Goal: Task Accomplishment & Management: Manage account settings

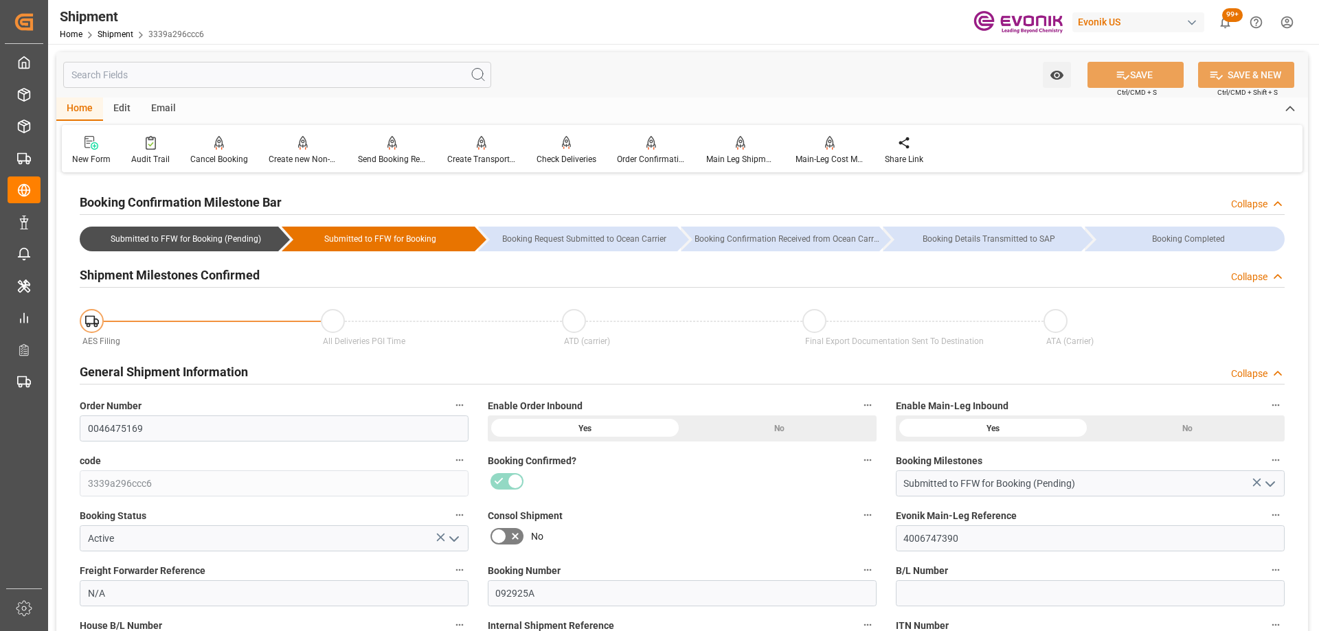
scroll to position [206, 0]
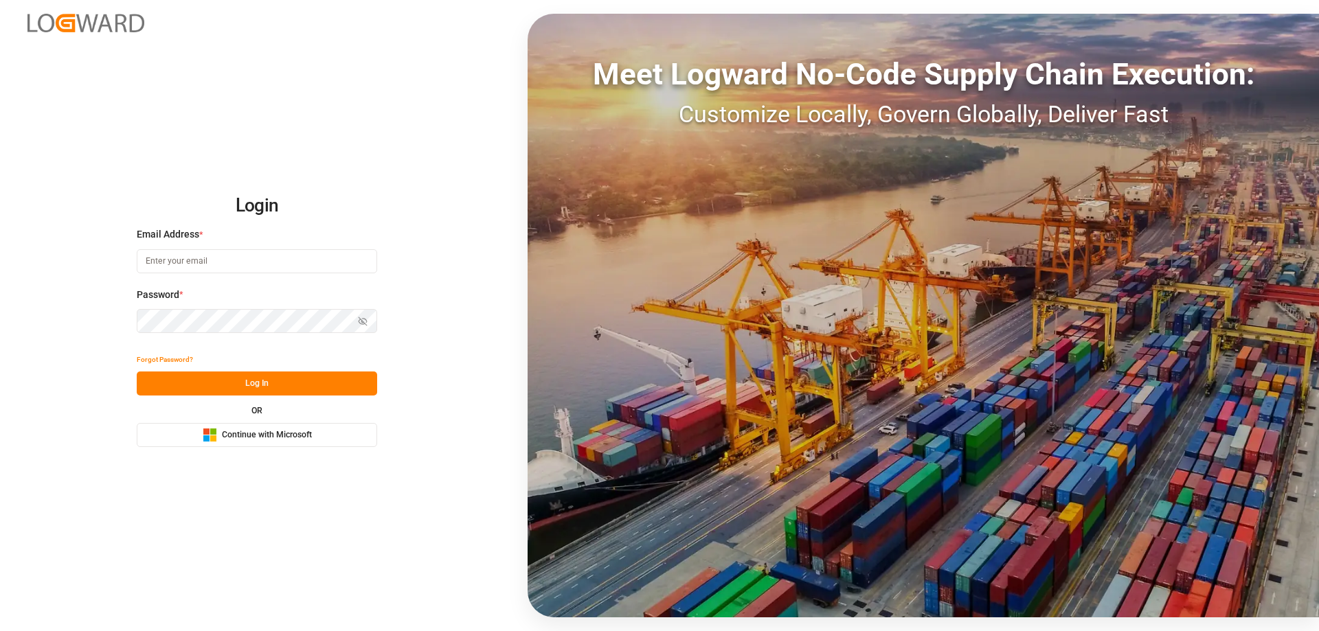
type input "mara-lynn.tan@leschaco.com"
click at [272, 378] on button "Log In" at bounding box center [257, 384] width 240 height 24
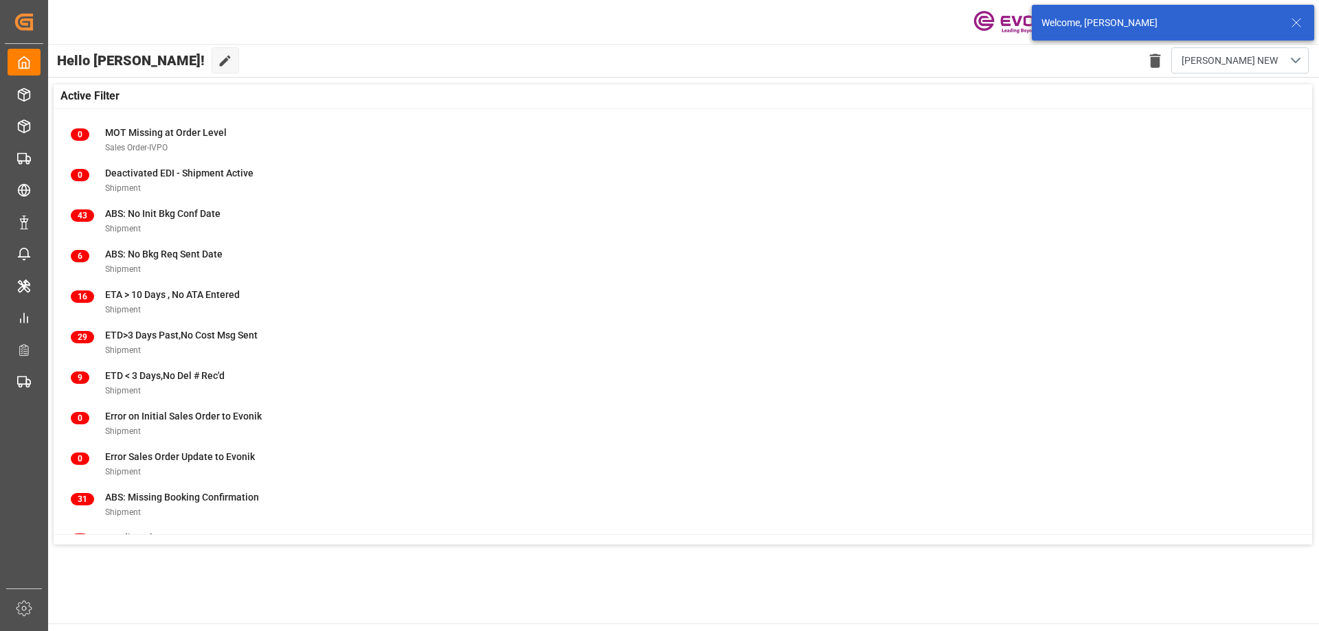
scroll to position [176, 0]
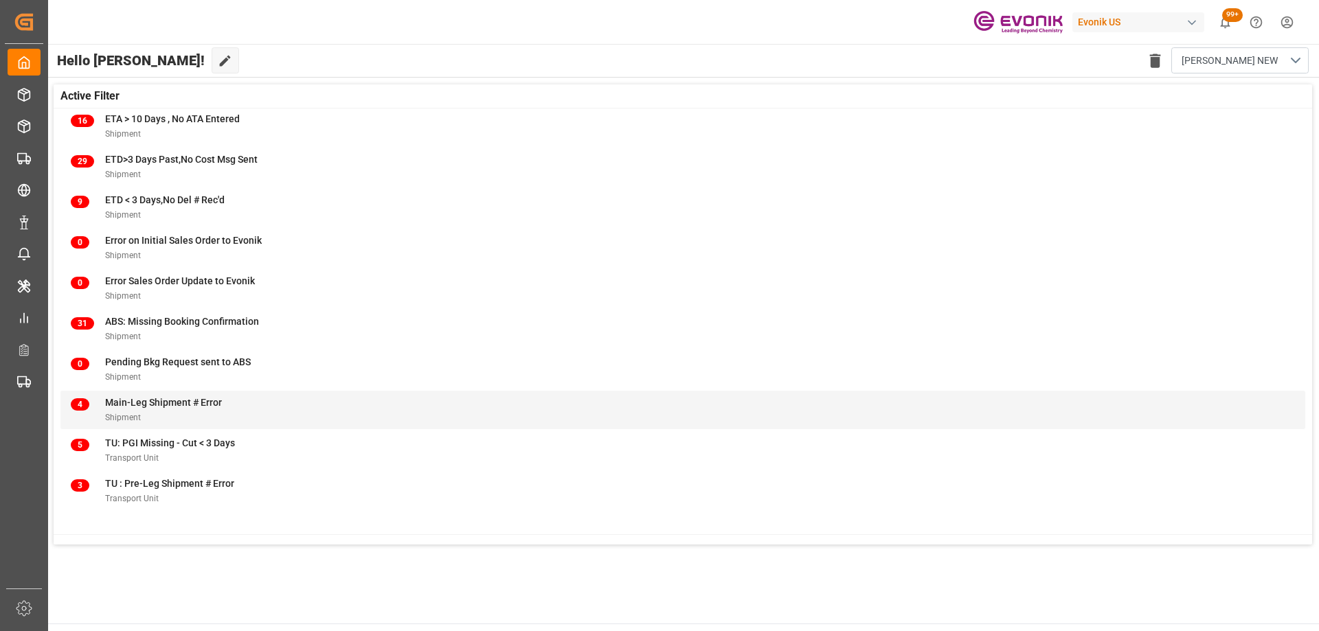
click at [215, 400] on span "Main-Leg Shipment # Error" at bounding box center [163, 402] width 117 height 11
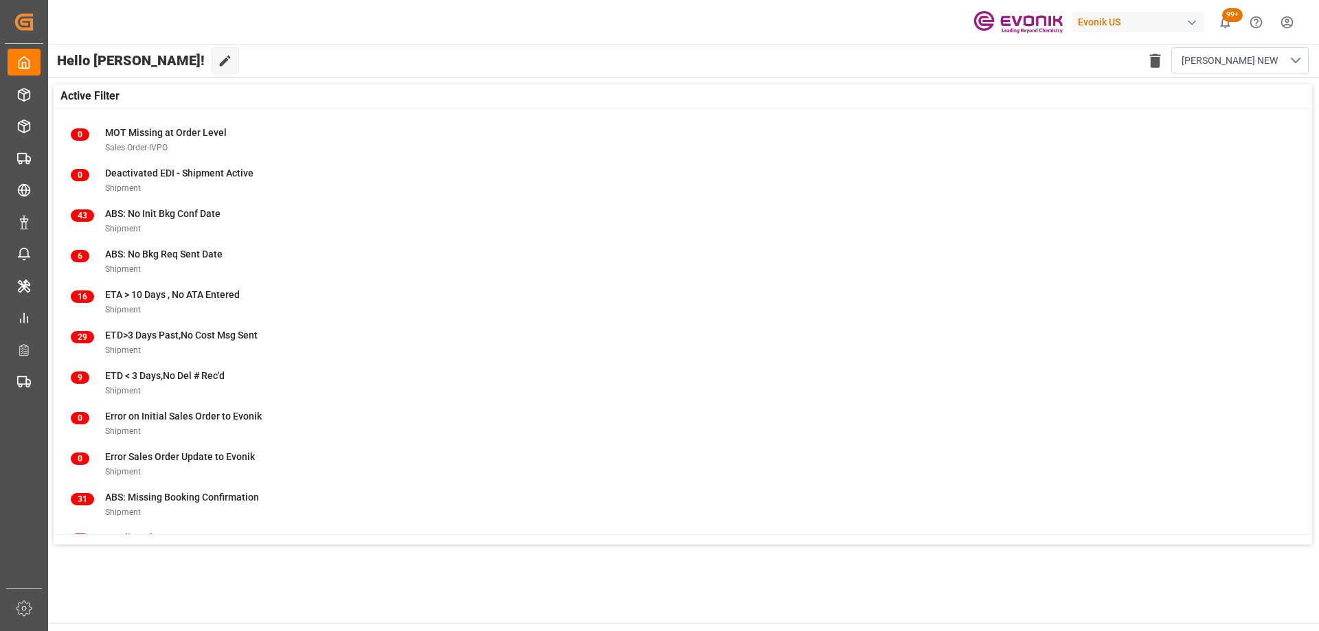
scroll to position [176, 0]
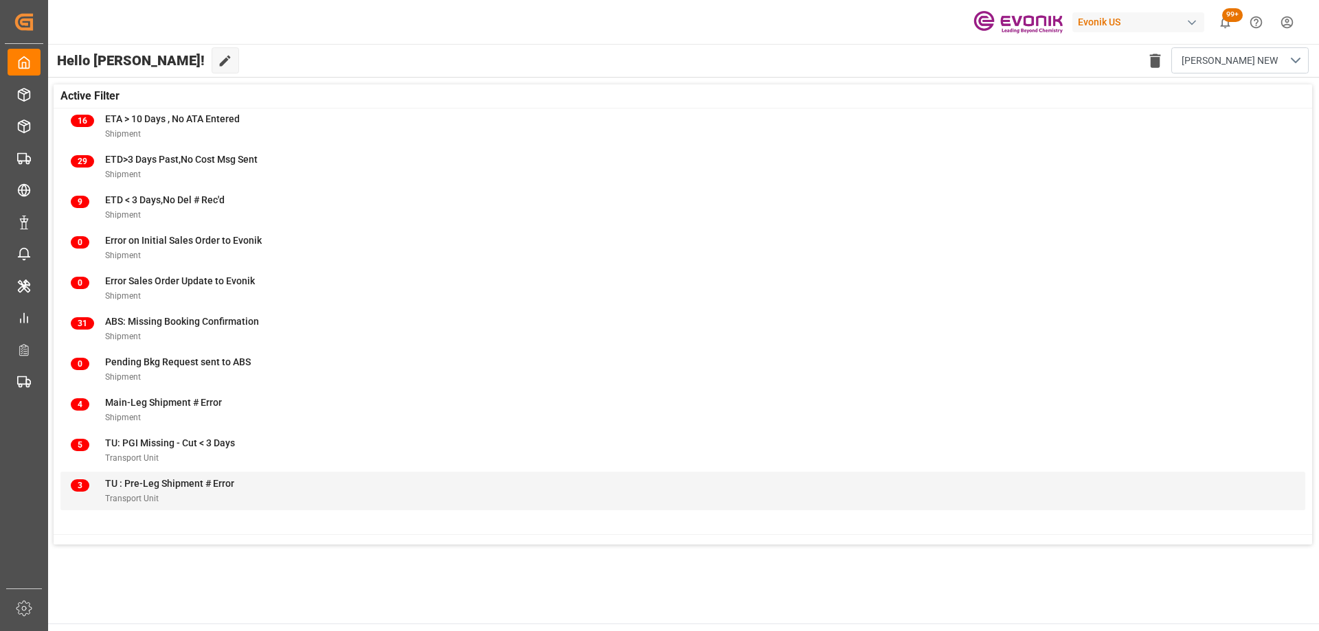
click at [197, 490] on div "TU : Pre-Leg Shipment # Error" at bounding box center [169, 484] width 129 height 14
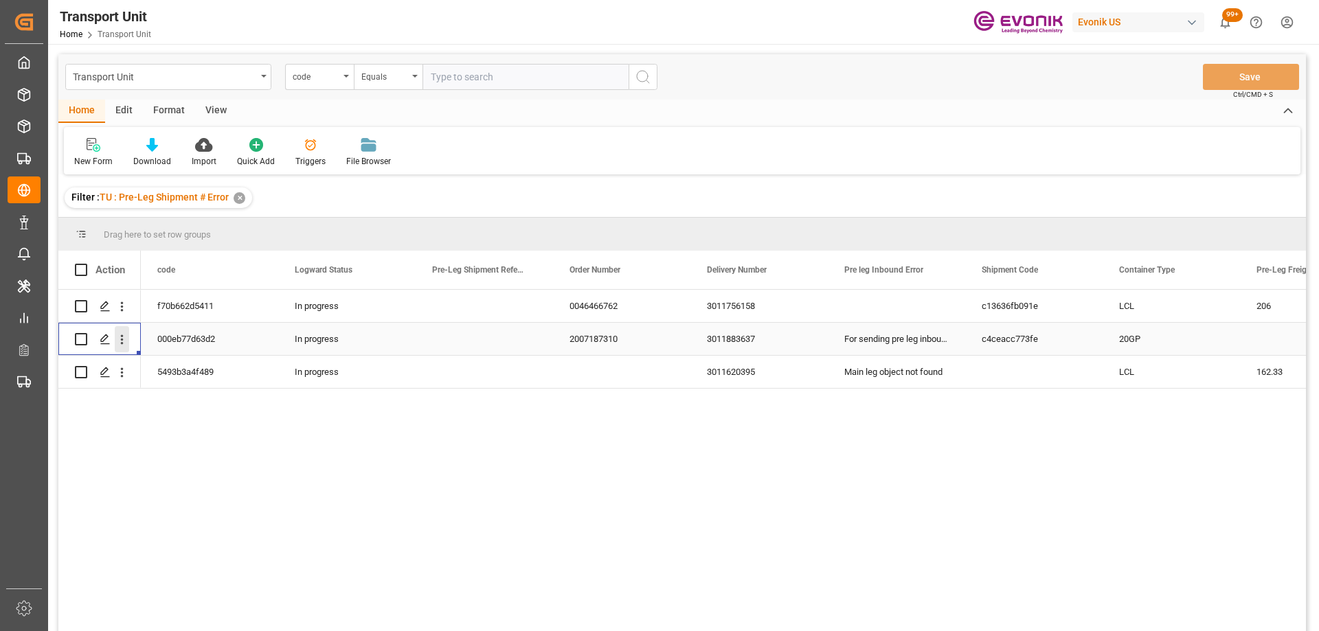
click at [122, 337] on icon "open menu" at bounding box center [122, 340] width 3 height 10
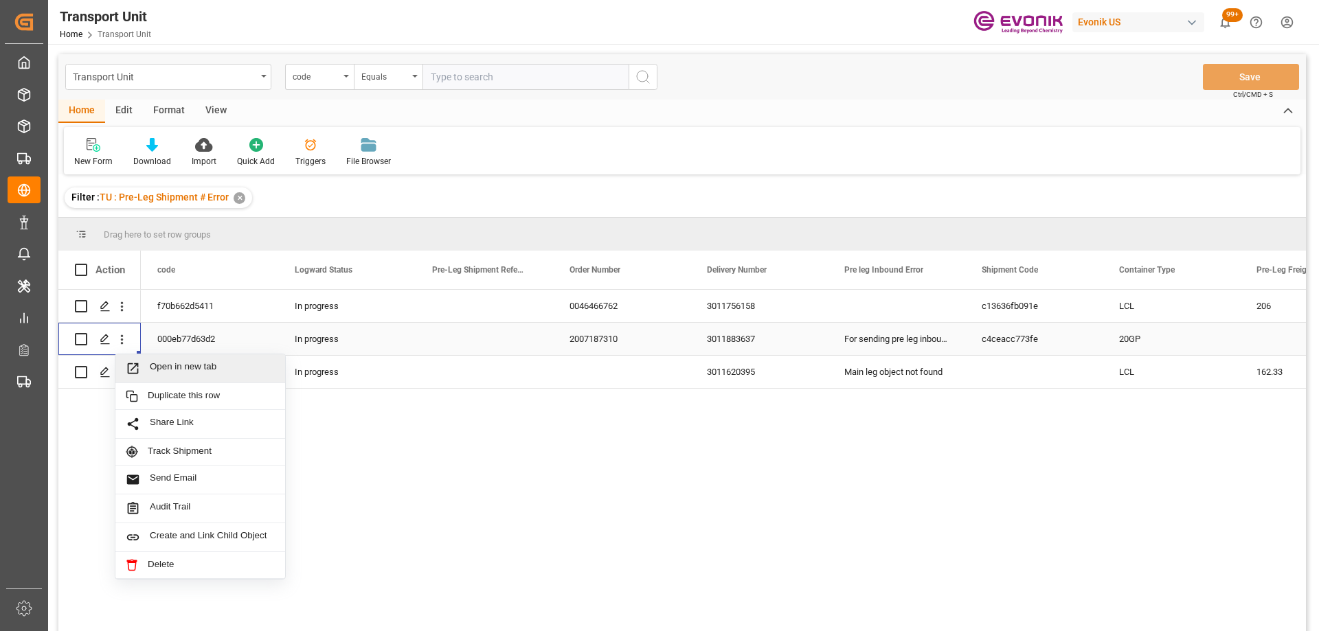
click at [190, 371] on span "Open in new tab" at bounding box center [212, 368] width 125 height 14
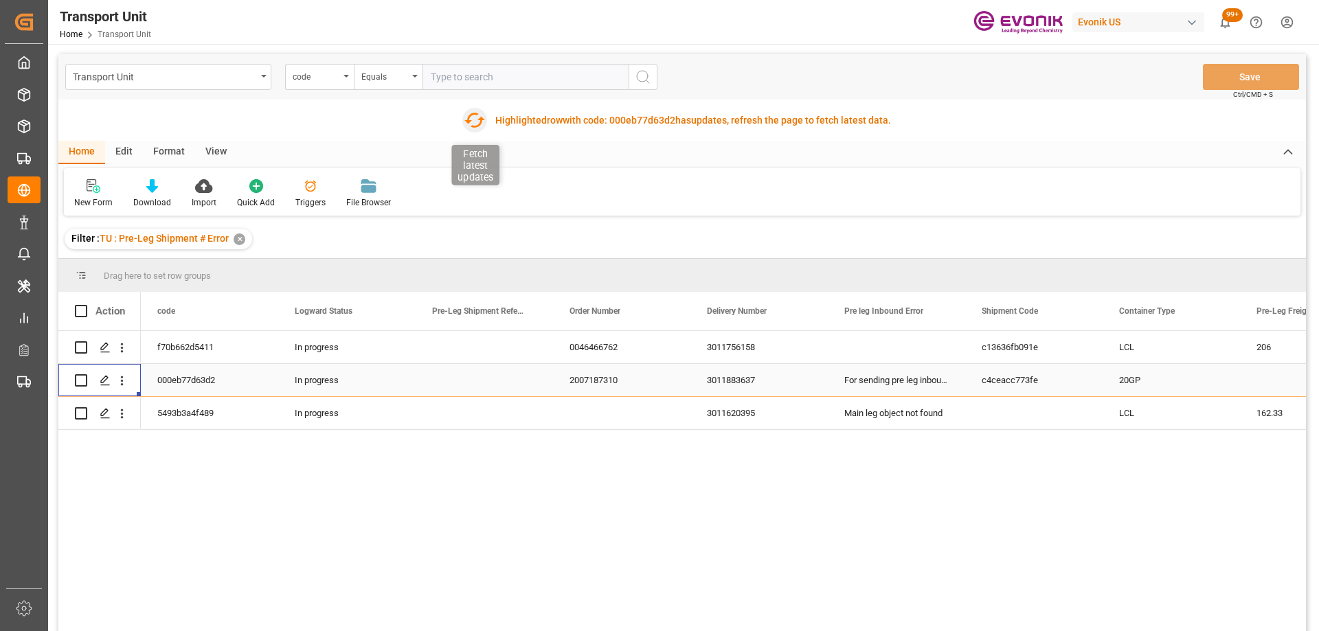
click at [476, 116] on icon "button" at bounding box center [475, 120] width 22 height 22
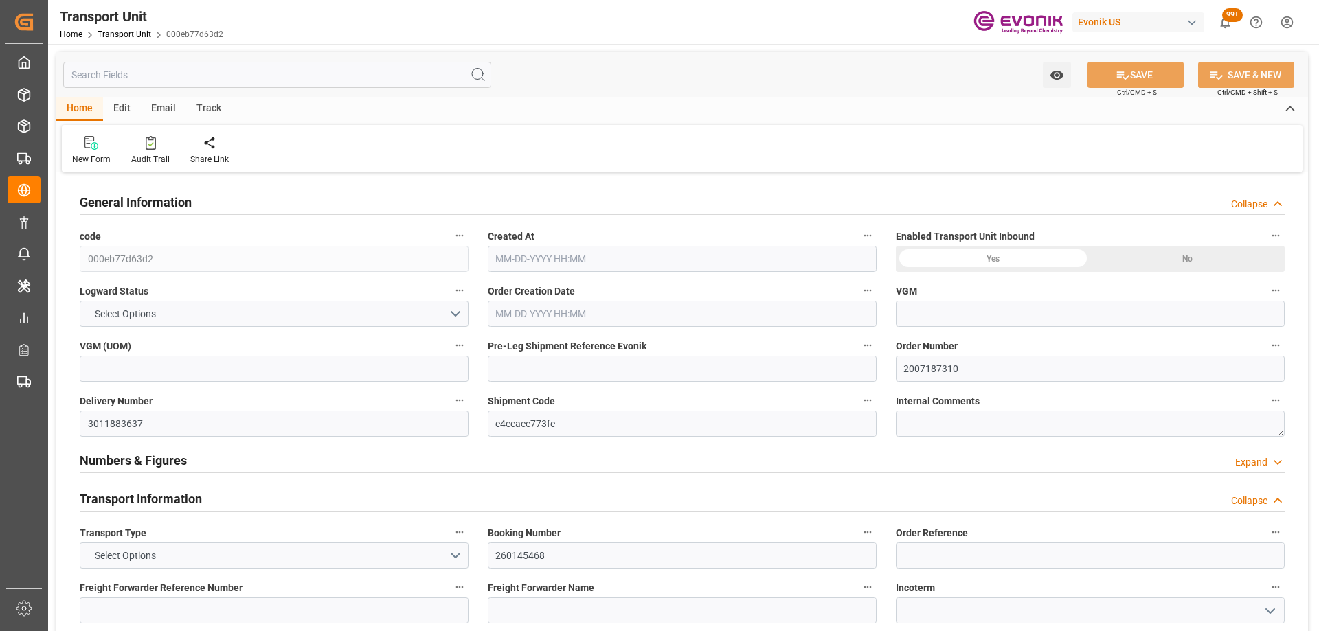
type input "Maersk"
type input "Maersk Line AS"
type input "USHOU"
type input "ZADUR"
type input "9306158"
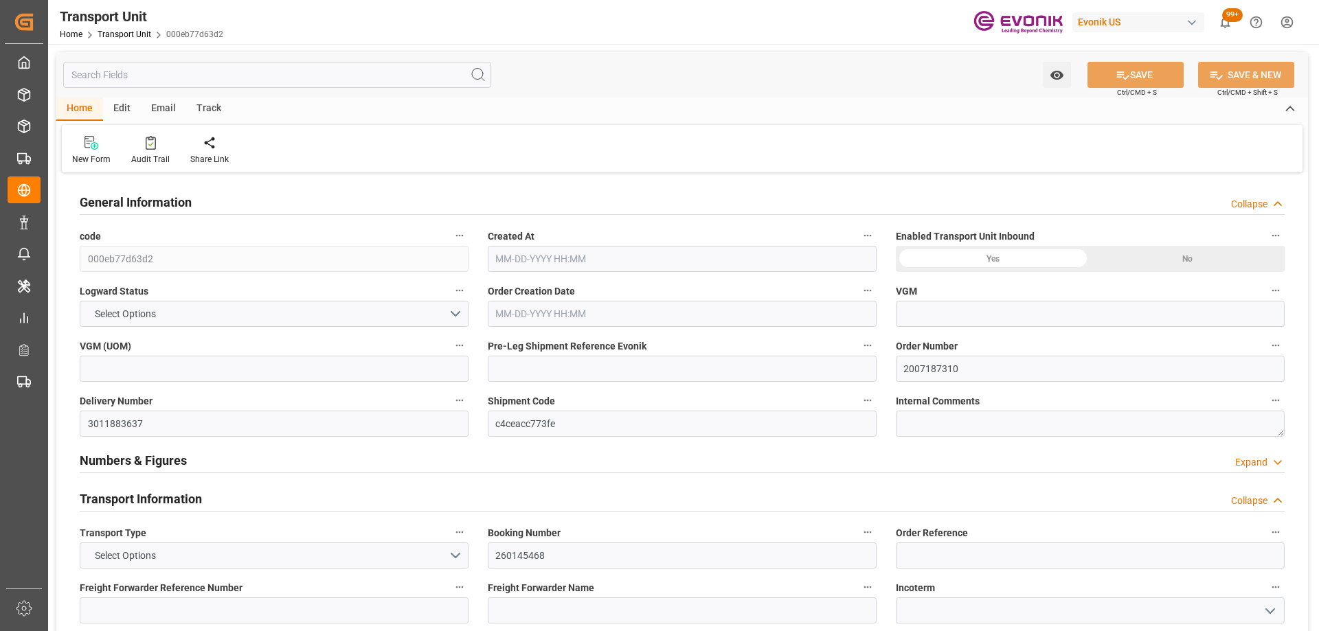
type input "USHOU"
type input "ZADUR"
type input "6400"
type input "09-29-2025 16:39"
type input "11-17-2025"
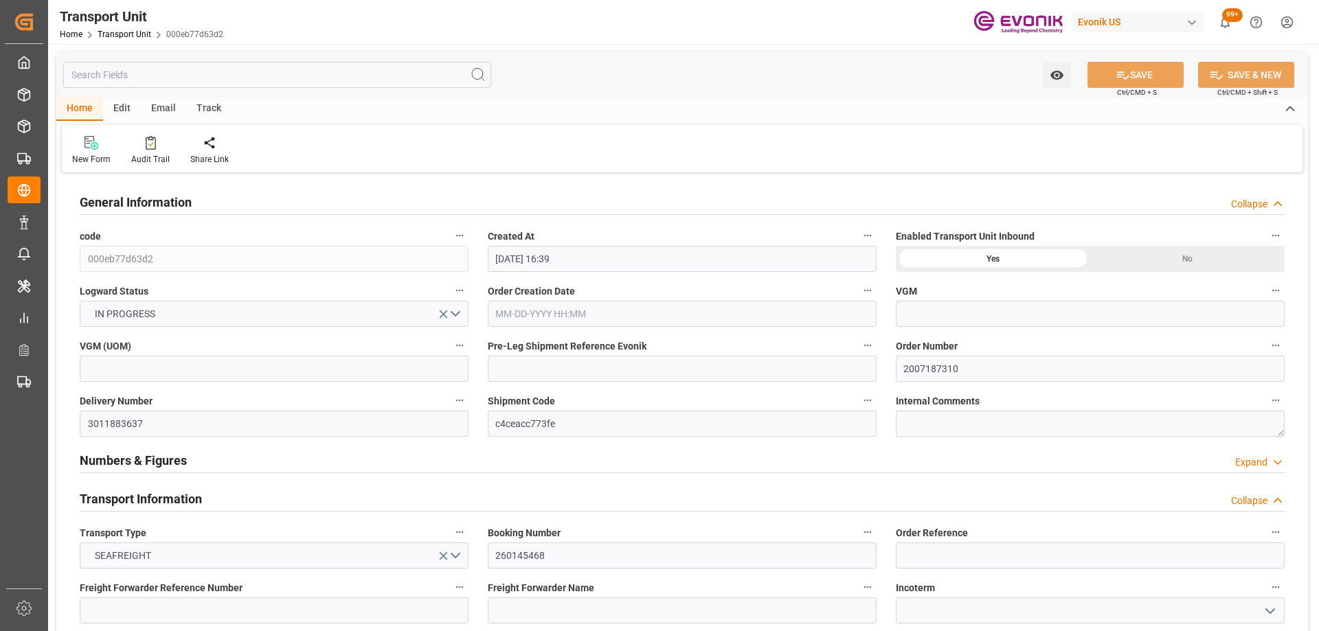
type input "10-13-2025 00:00"
type input "[DATE] 00:00"
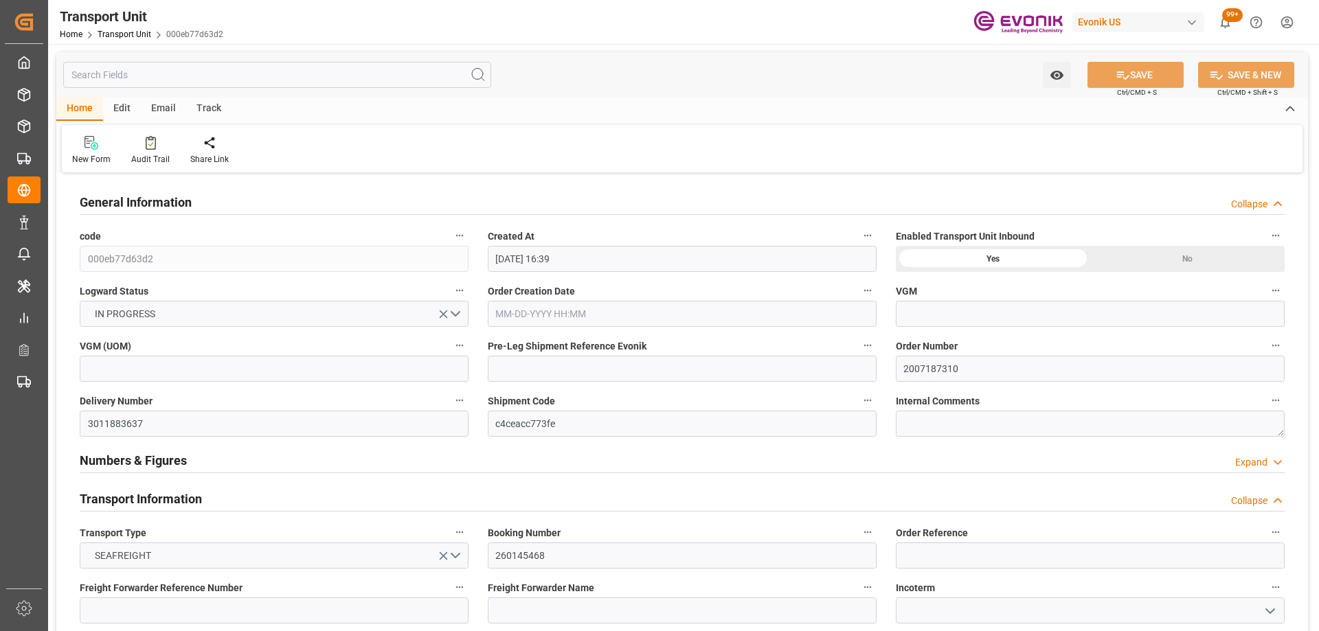
type input "[DATE] 10:00"
type input "[DATE] 07:00"
type input "[DATE] 05:00"
type input "[DATE] 20:00"
type input "11-02-2025 05:00"
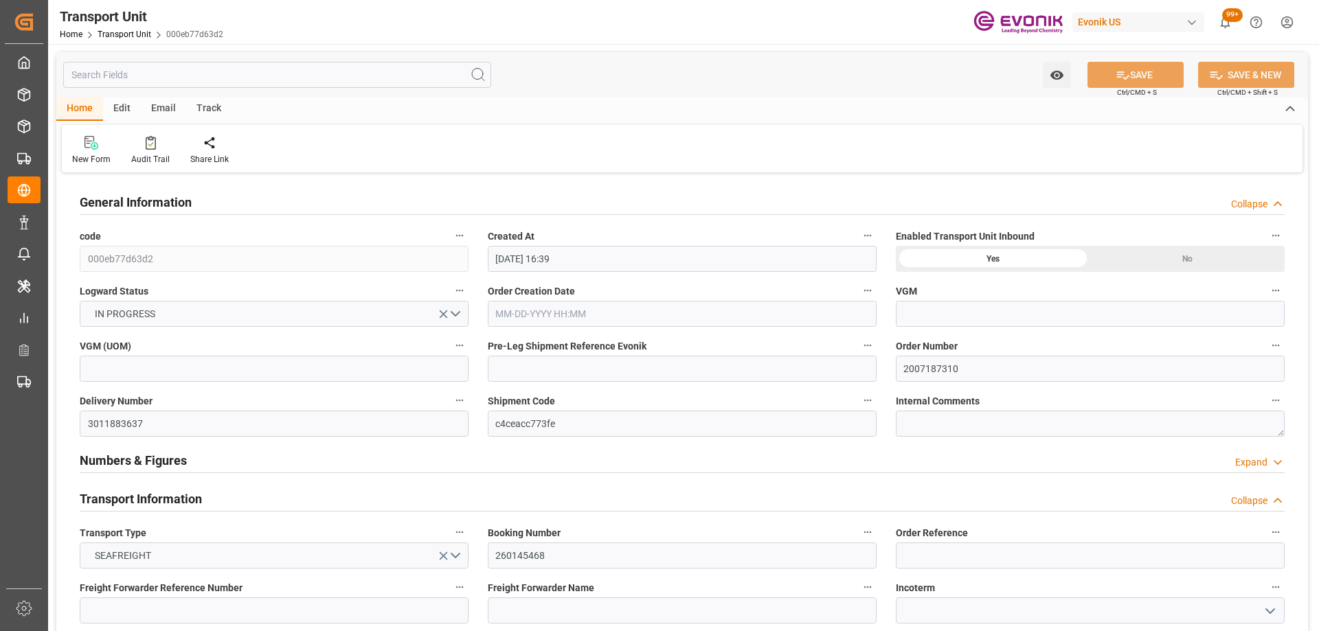
type input "11-26-2025 06:00"
click at [403, 153] on div "Pre Leg Shipment Inbound" at bounding box center [403, 159] width 69 height 12
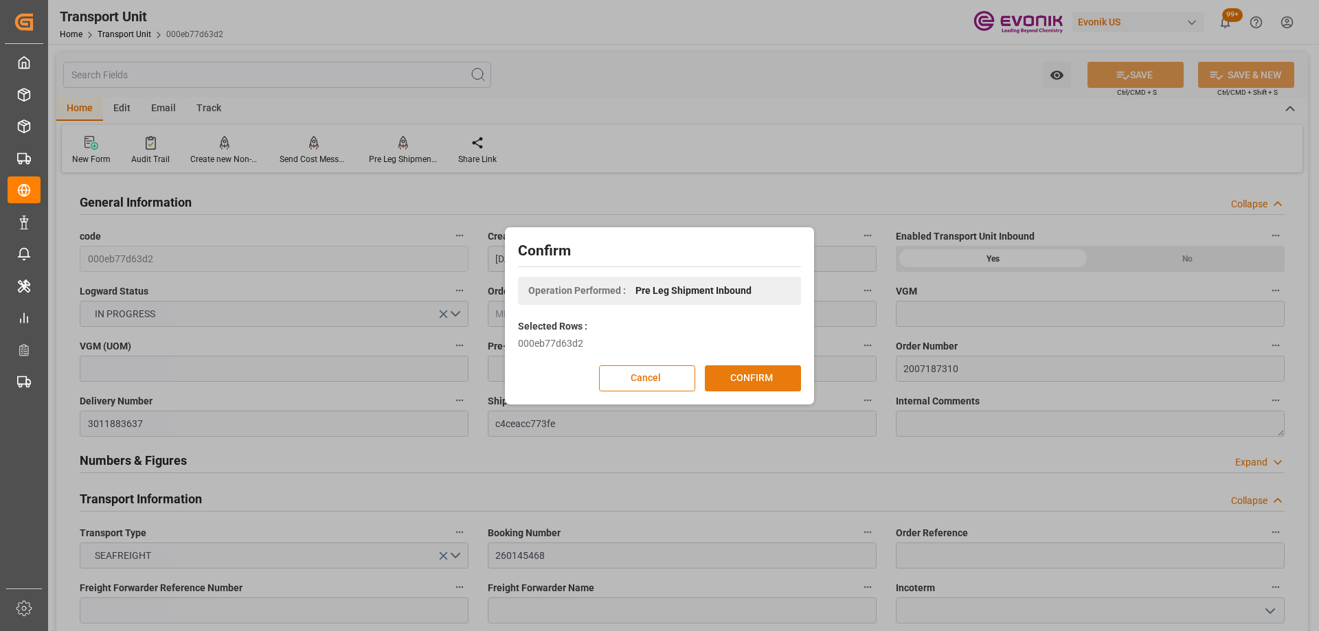
click at [736, 380] on button "CONFIRM" at bounding box center [753, 378] width 96 height 26
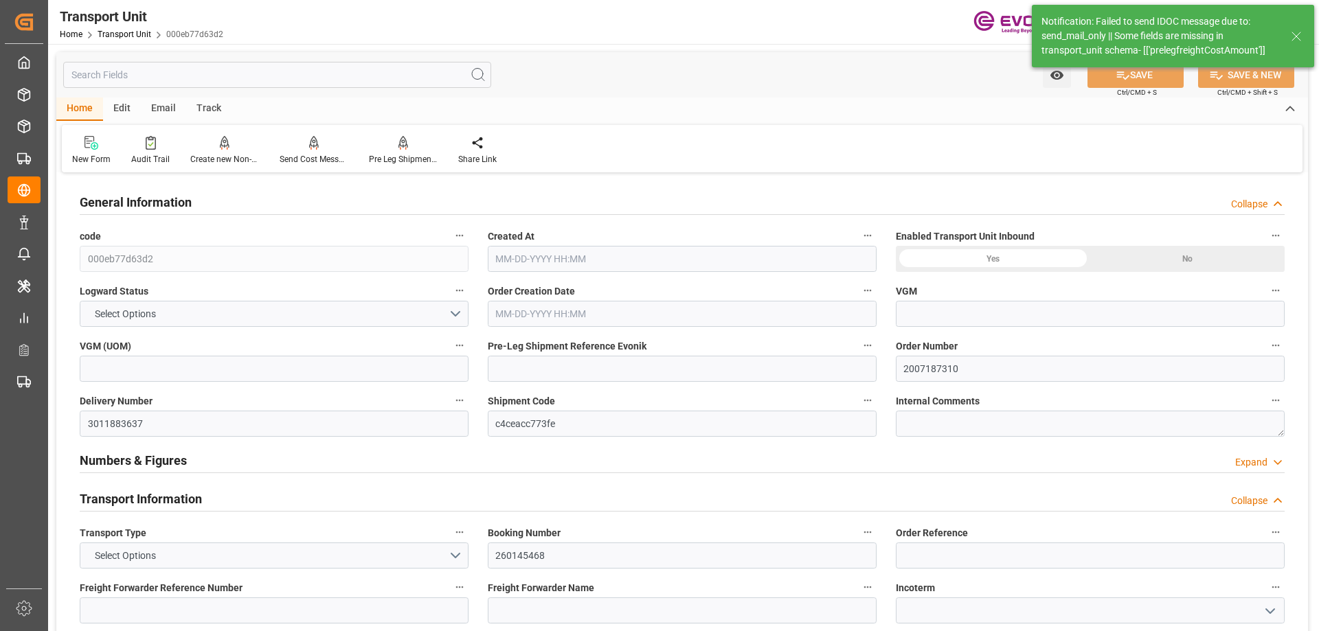
type input "Maersk"
type input "Maersk Line AS"
type input "USHOU"
type input "ZADUR"
type input "9306158"
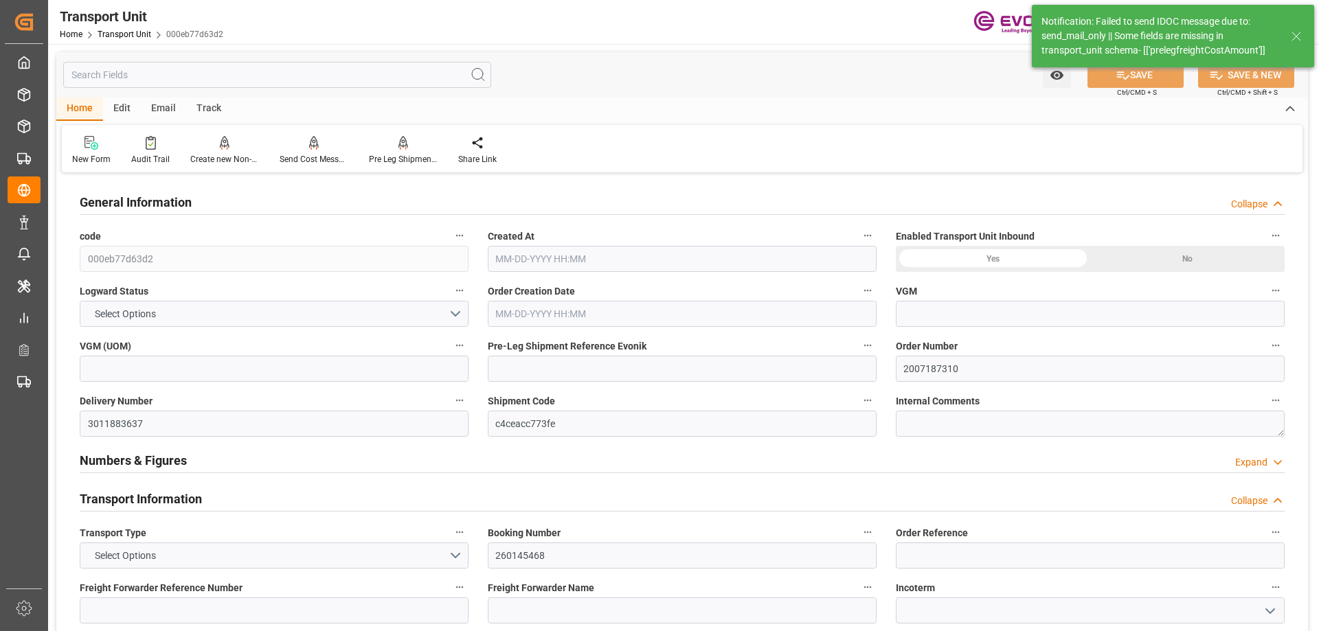
type input "USHOU"
type input "ZADUR"
type input "6400"
type input "09-29-2025 16:39"
type input "11-17-2025"
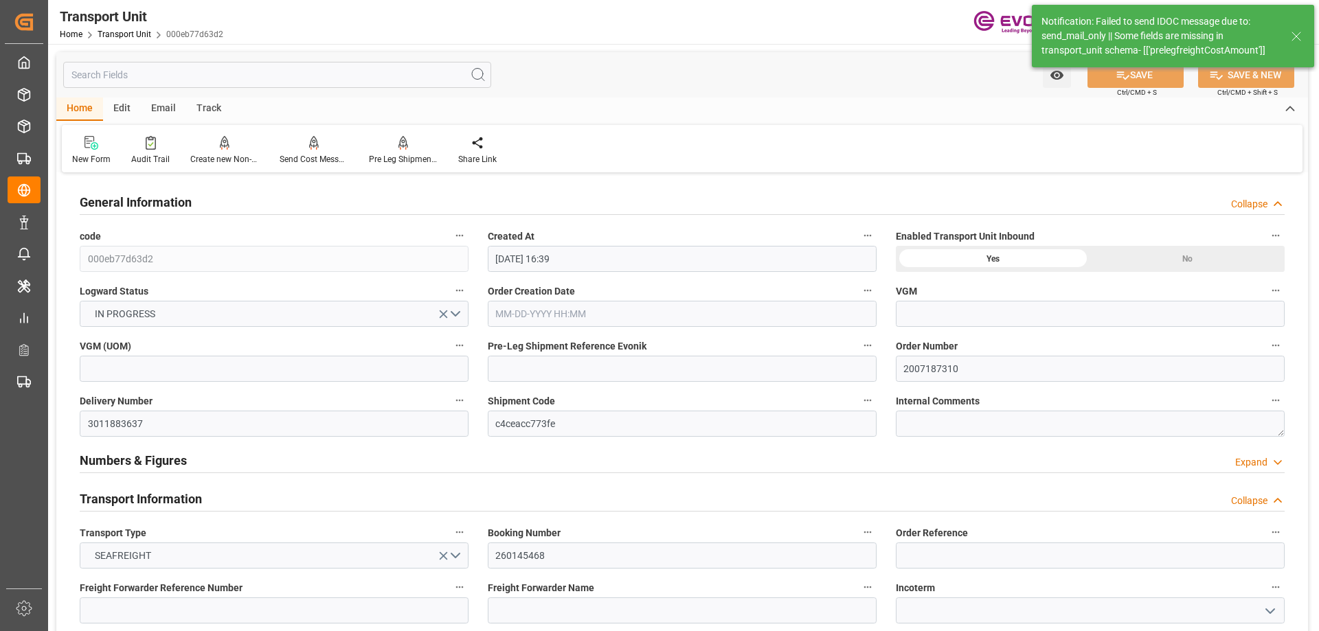
type input "10-13-2025 00:00"
type input "11-26-2025 00:00"
type input "10-07-2025 00:00"
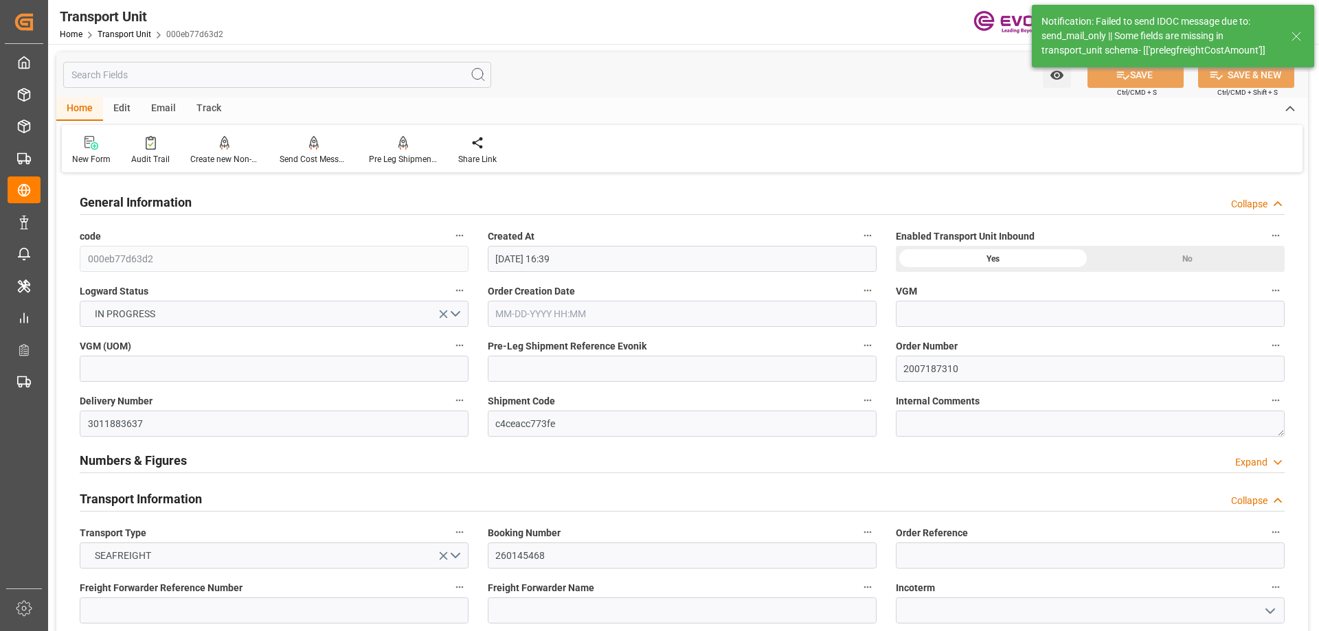
type input "10-13-2025 10:00"
type input "10-28-2025 07:00"
type input "10-30-2025 05:00"
type input "10-30-2025 20:00"
type input "11-02-2025 05:00"
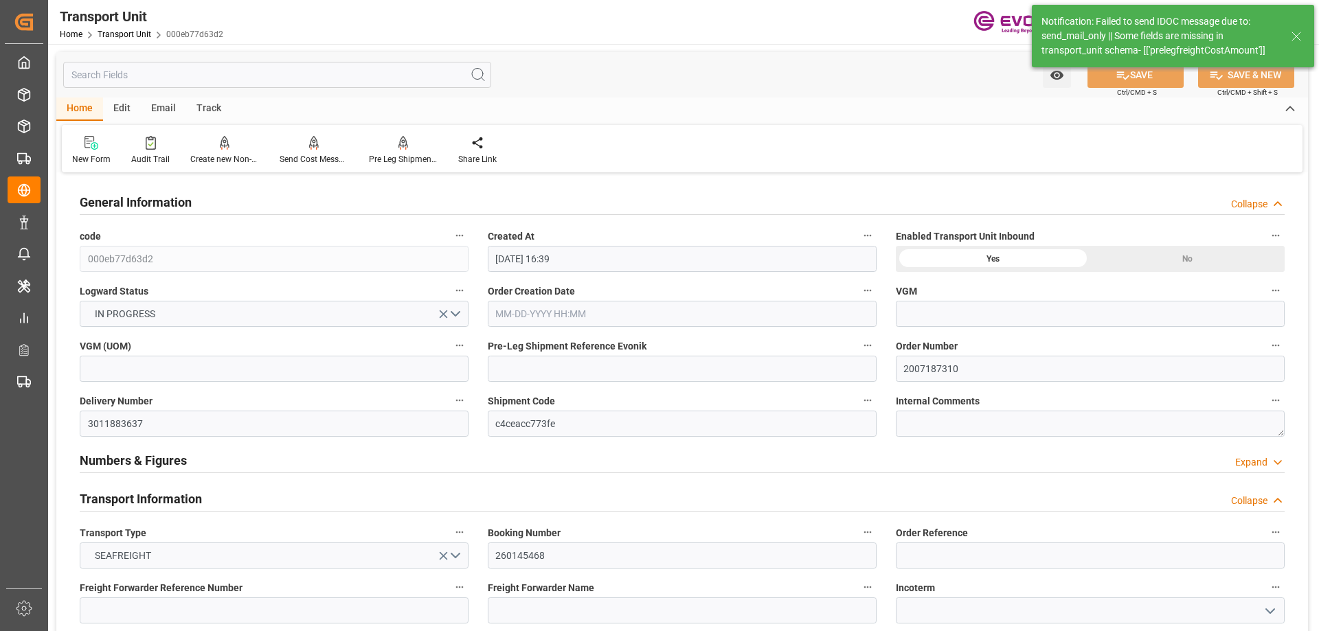
type input "11-26-2025 06:00"
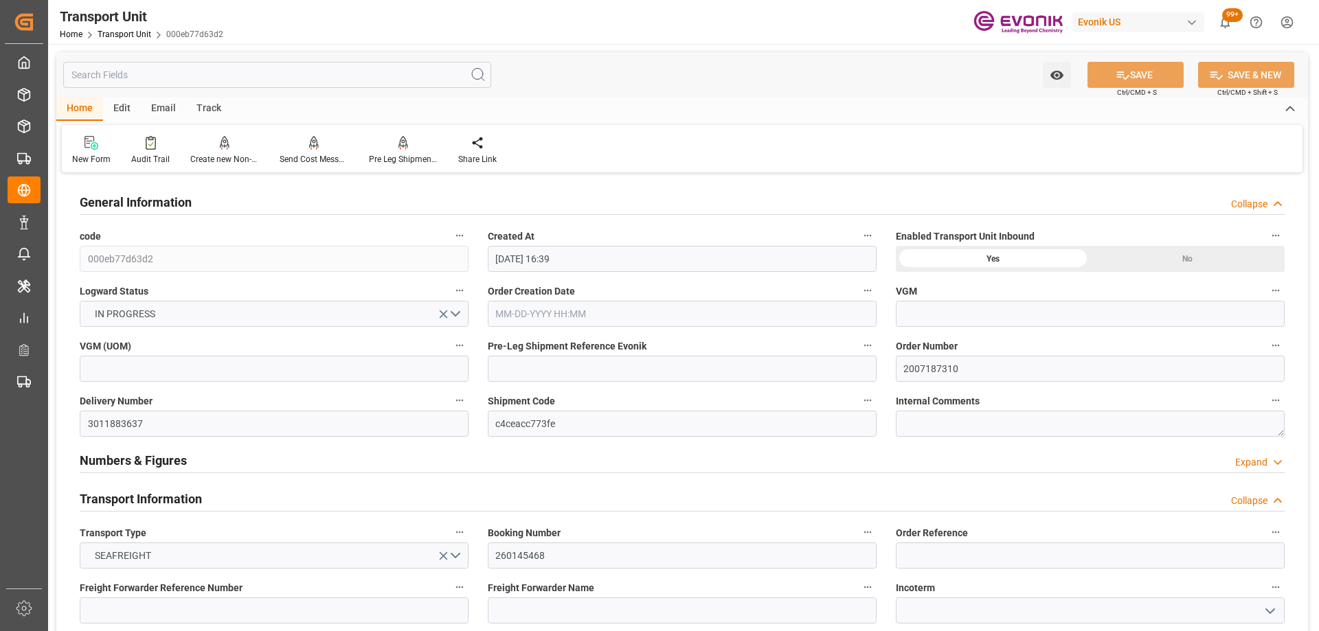
click at [868, 399] on icon "button" at bounding box center [867, 400] width 11 height 11
click at [880, 431] on li "Open Parent Object" at bounding box center [921, 423] width 126 height 23
click at [234, 69] on div at bounding box center [659, 315] width 1319 height 631
click at [212, 82] on input "text" at bounding box center [277, 75] width 428 height 26
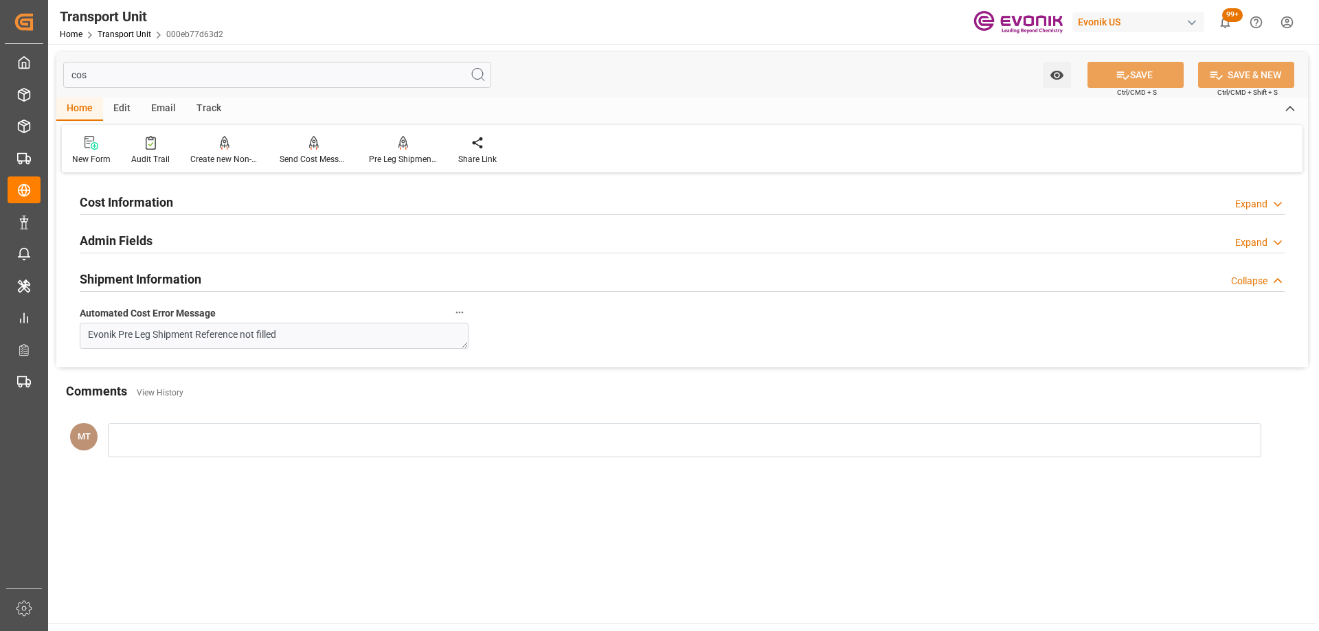
type input "cos"
click at [198, 203] on div "Cost Information Expand" at bounding box center [682, 201] width 1205 height 26
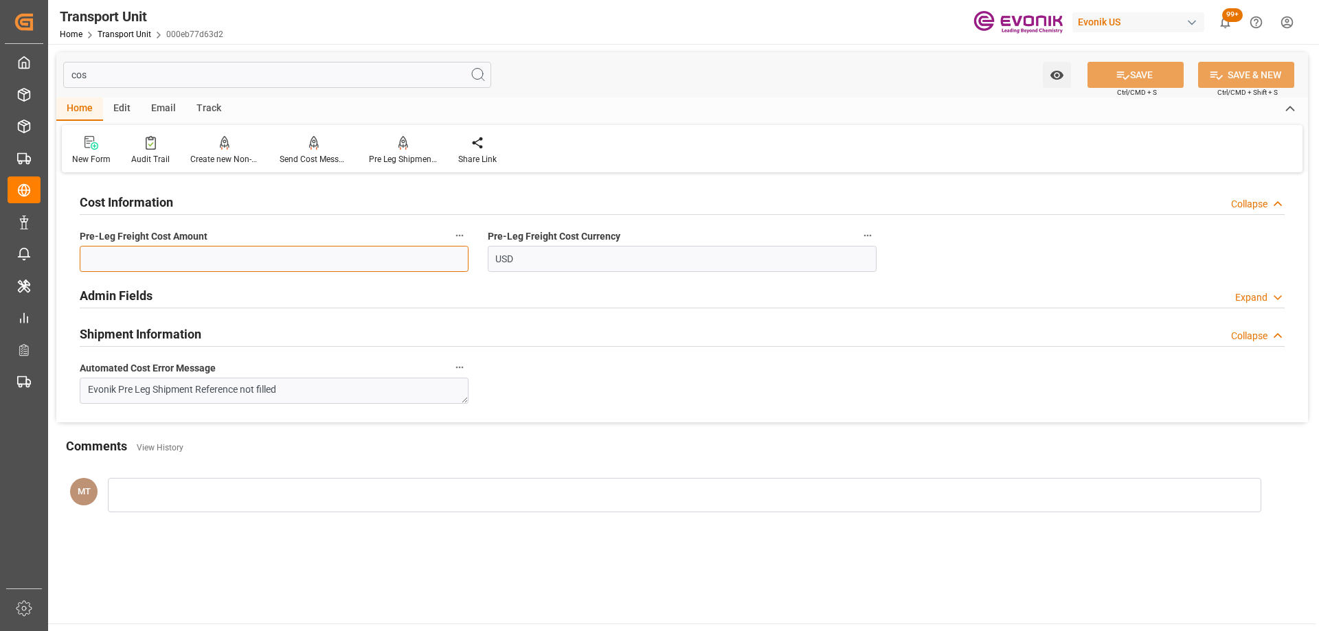
click at [260, 258] on input "text" at bounding box center [274, 259] width 389 height 26
type input "800"
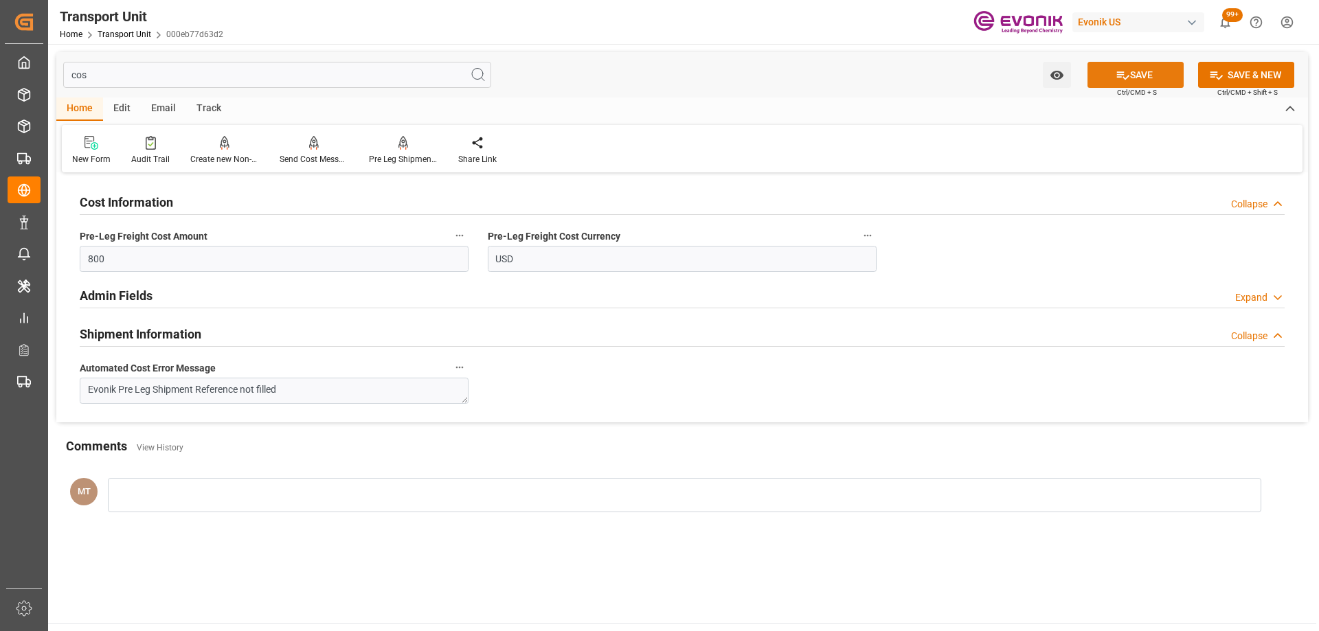
click at [1122, 73] on icon at bounding box center [1122, 75] width 14 height 14
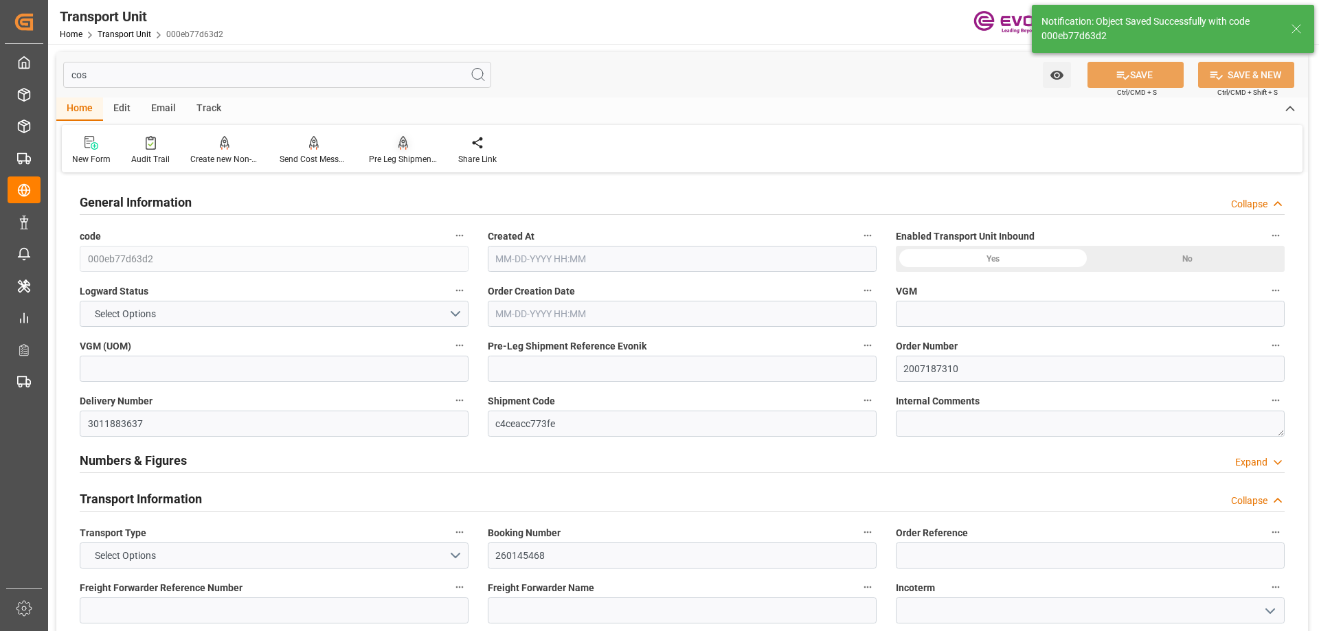
type input "Maersk"
type input "Maersk Line AS"
type input "USHOU"
type input "ZADUR"
type input "9306158"
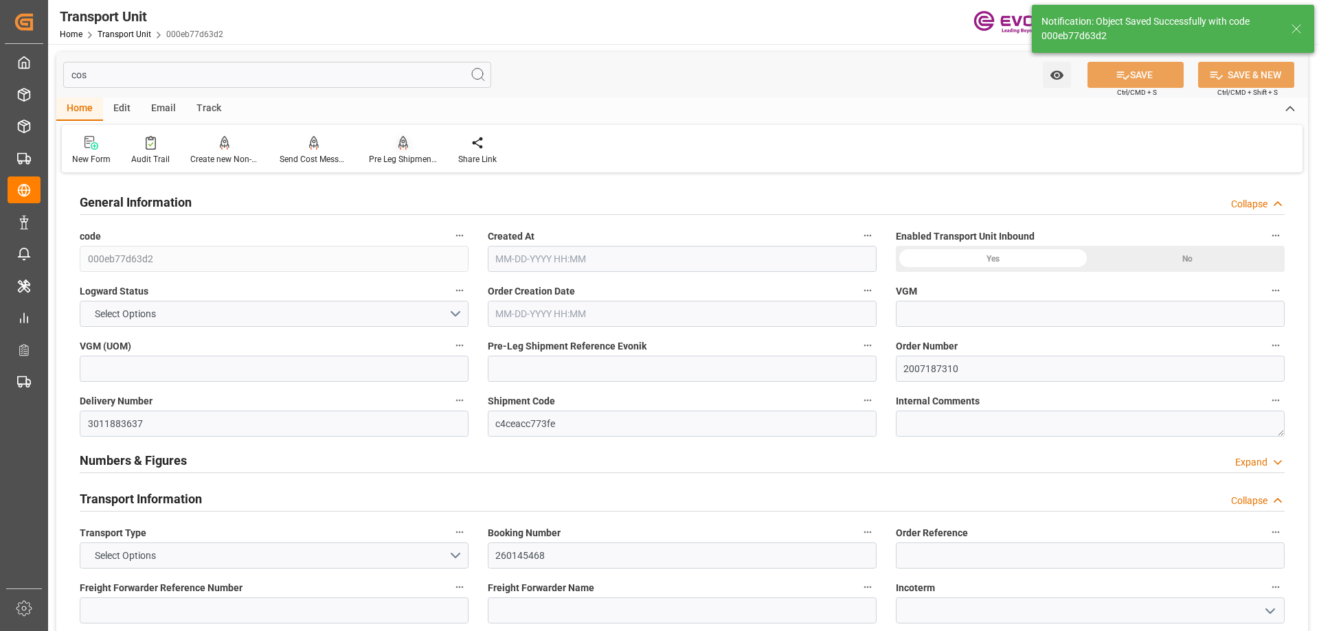
type input "USHOU"
type input "ZADUR"
type input "6400"
type input "09-29-2025 16:39"
type input "11-17-2025"
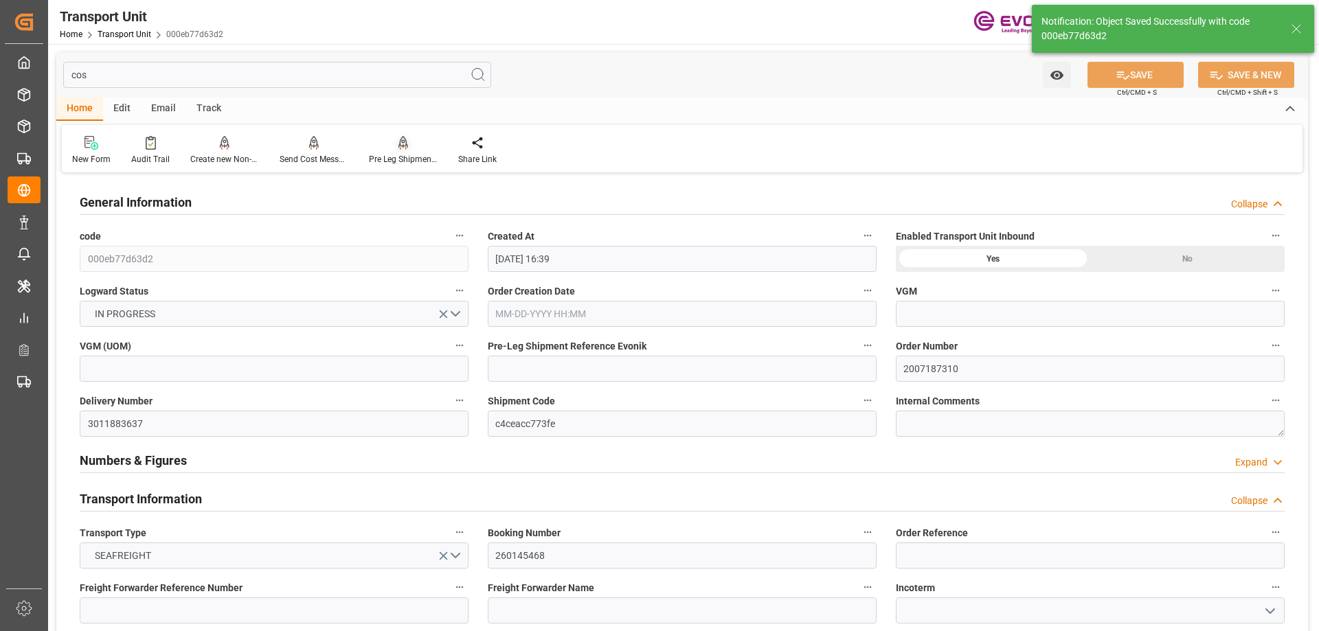
type input "10-13-2025 00:00"
type input "11-26-2025 00:00"
type input "10-07-2025 00:00"
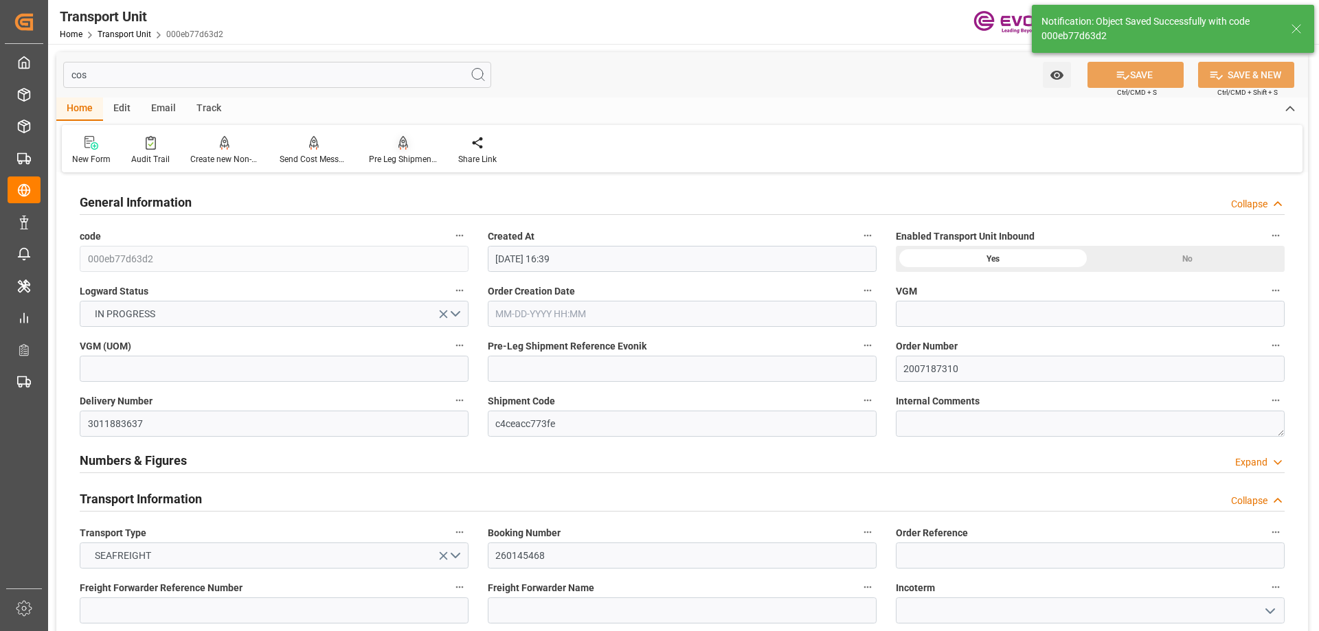
type input "10-13-2025 10:00"
type input "10-28-2025 07:00"
type input "10-30-2025 05:00"
type input "10-30-2025 20:00"
type input "11-02-2025 05:00"
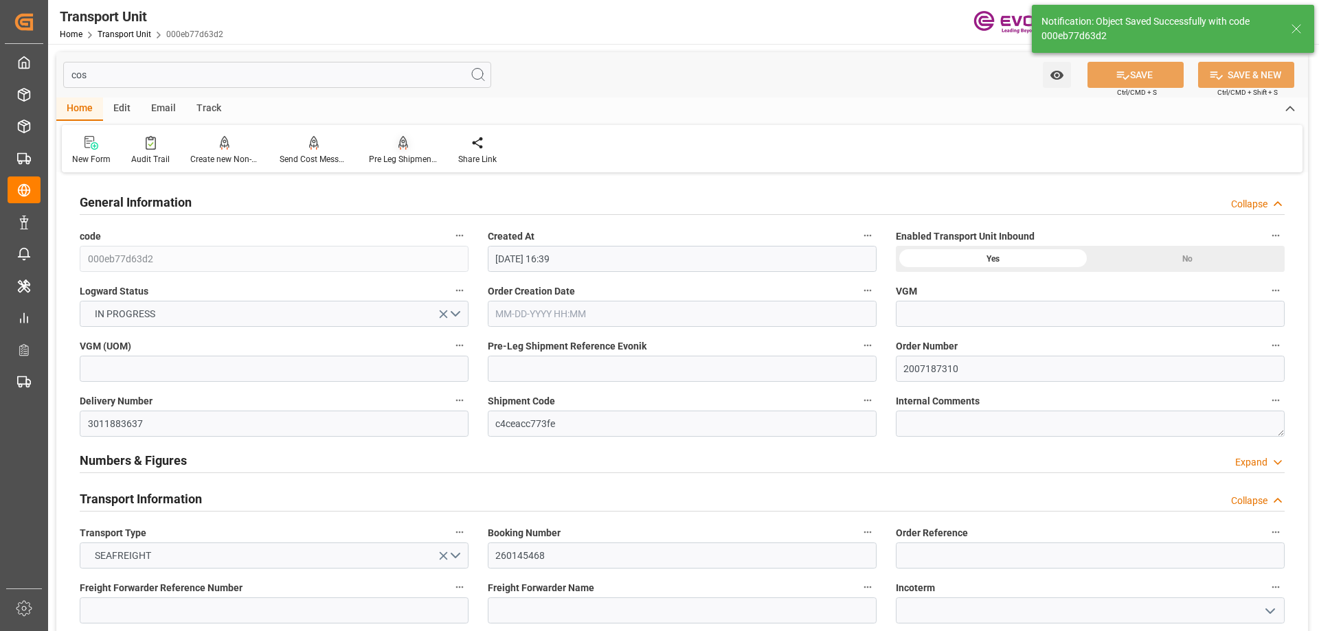
type input "11-26-2025 06:00"
click at [403, 150] on div "Pre Leg Shipment Inbound" at bounding box center [402, 150] width 89 height 30
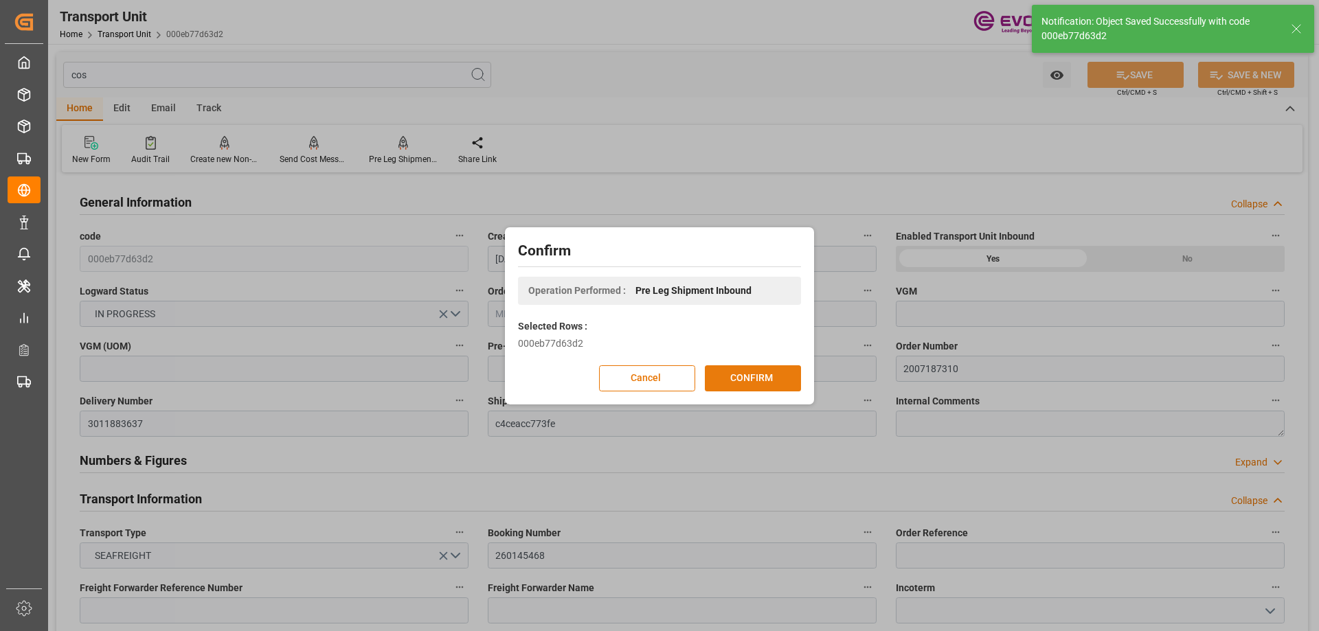
click at [760, 376] on button "CONFIRM" at bounding box center [753, 378] width 96 height 26
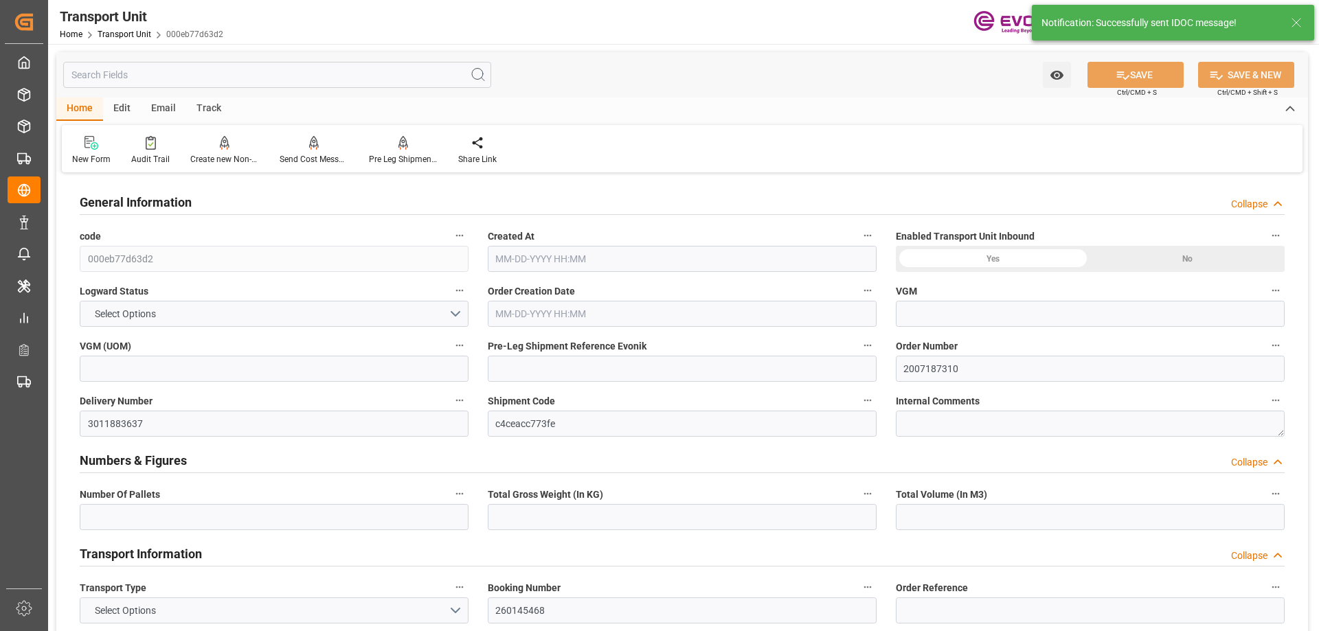
type input "8"
type input "6400"
type input "12.2322"
type input "Maersk"
type input "Maersk Line AS"
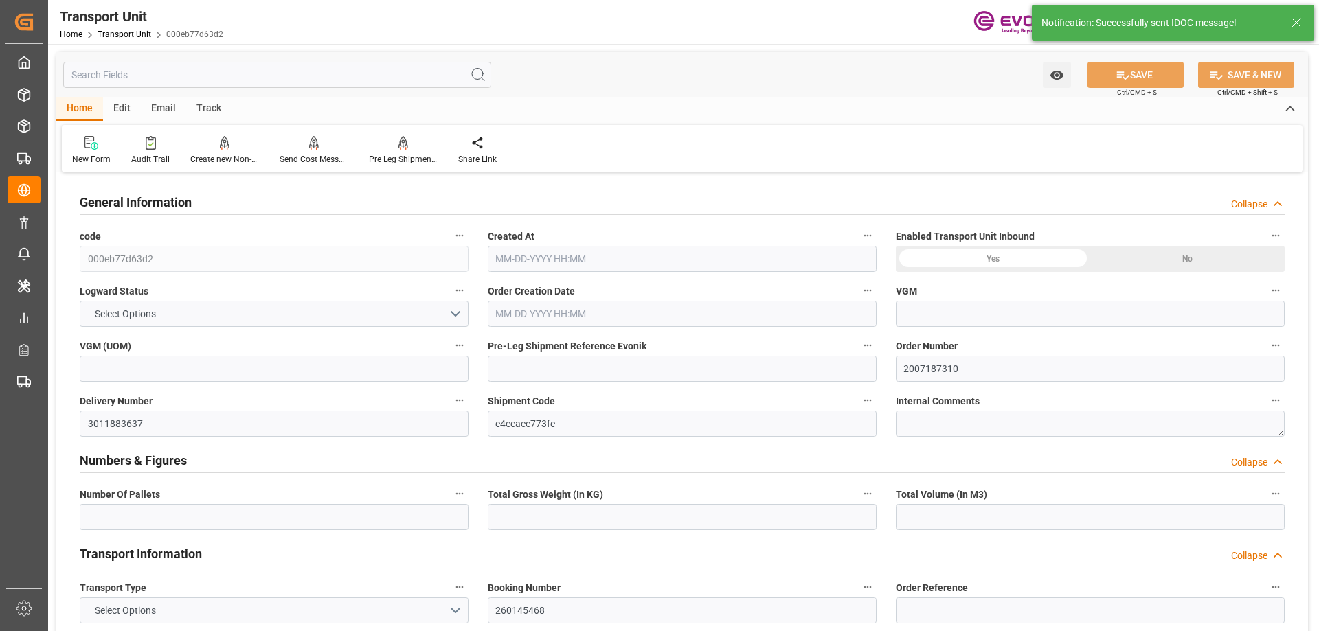
type input "USHOU"
type input "ZADUR"
type input "9306158"
type input "800"
type input "MAPTM"
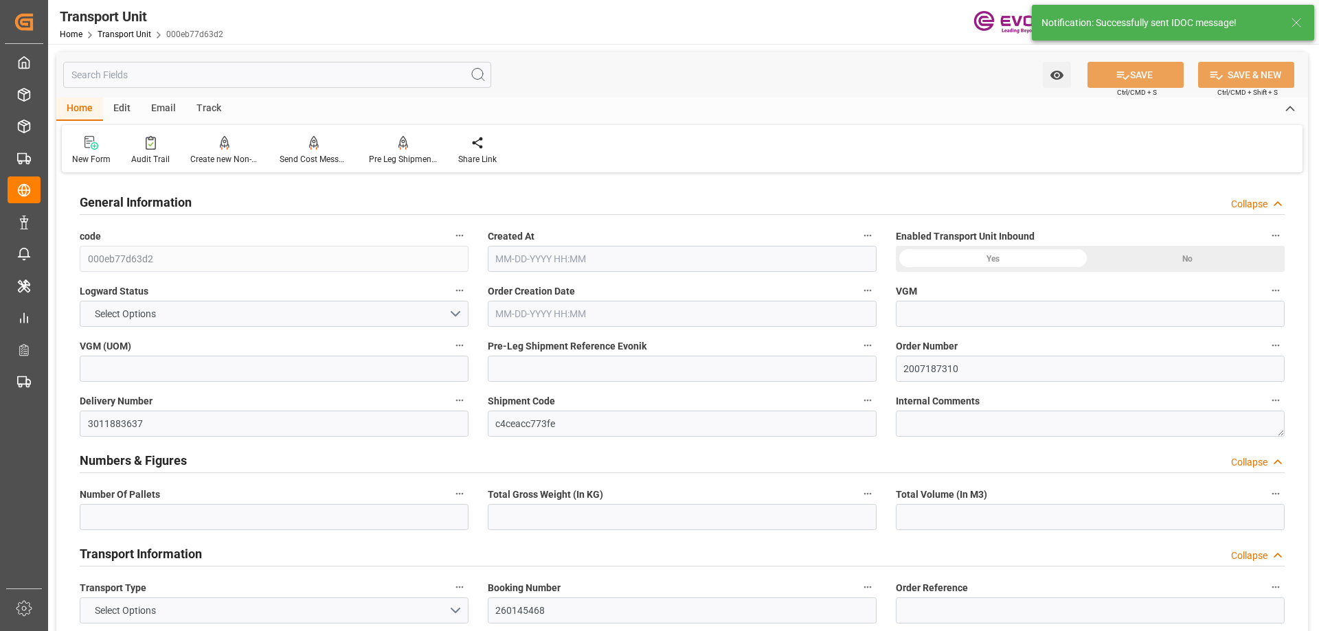
type input "9348663"
type input "9444742"
type input "ESALG"
type input "1"
type input "6400"
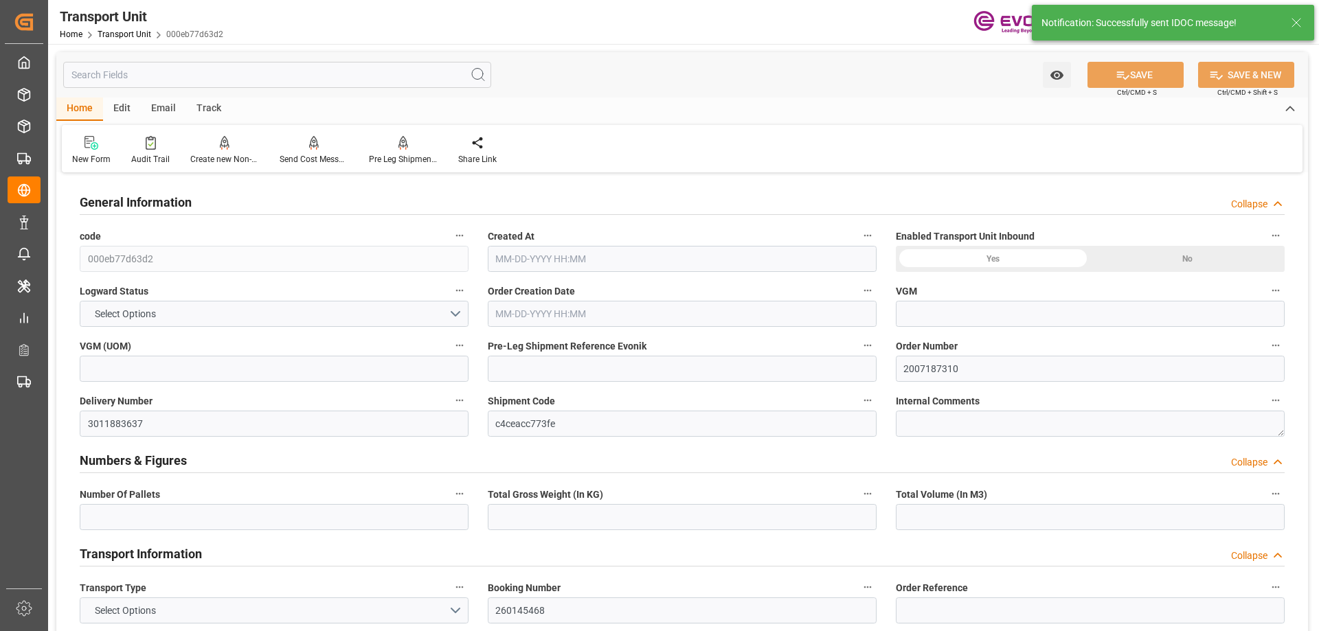
type input "288"
type input "8"
type input "288"
type input "6112"
type input "6400"
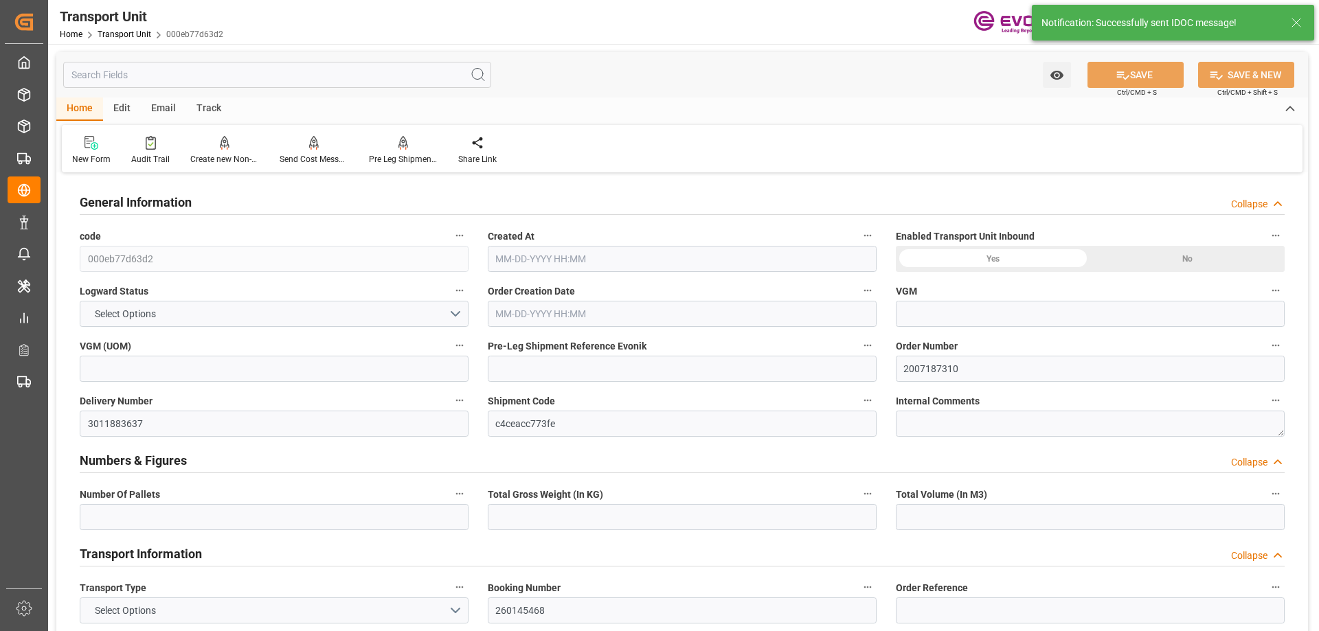
type input "0"
type input "8"
type input "10.5682"
type input "12.2322"
type input "0"
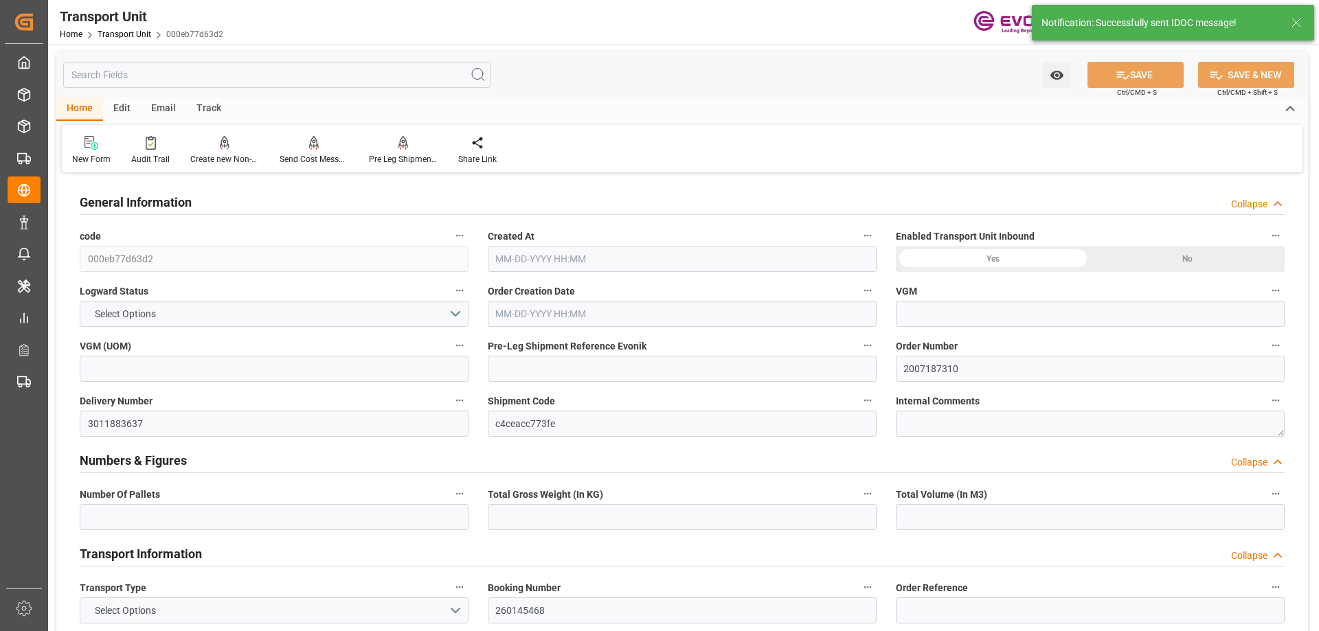
type input "288"
type input "USHOU"
type input "ZADUR"
type input "6400"
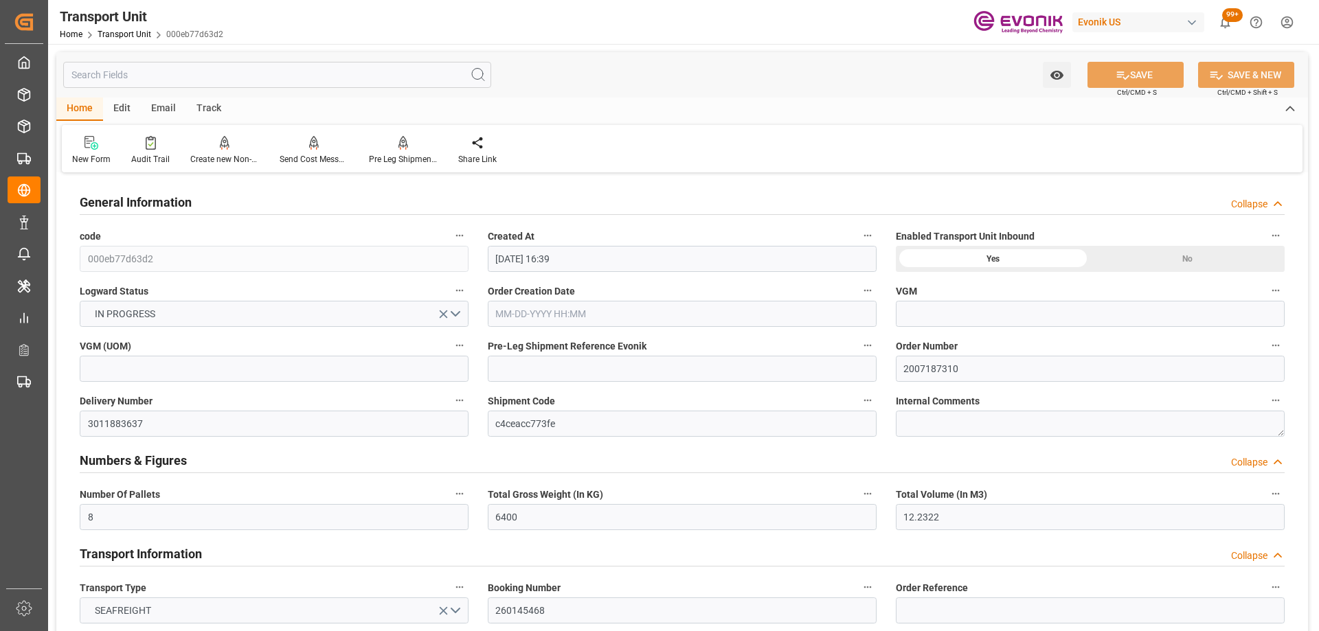
type input "09-29-2025 16:39"
type input "11-17-2025"
type input "10-13-2025 00:00"
type input "11-26-2025 00:00"
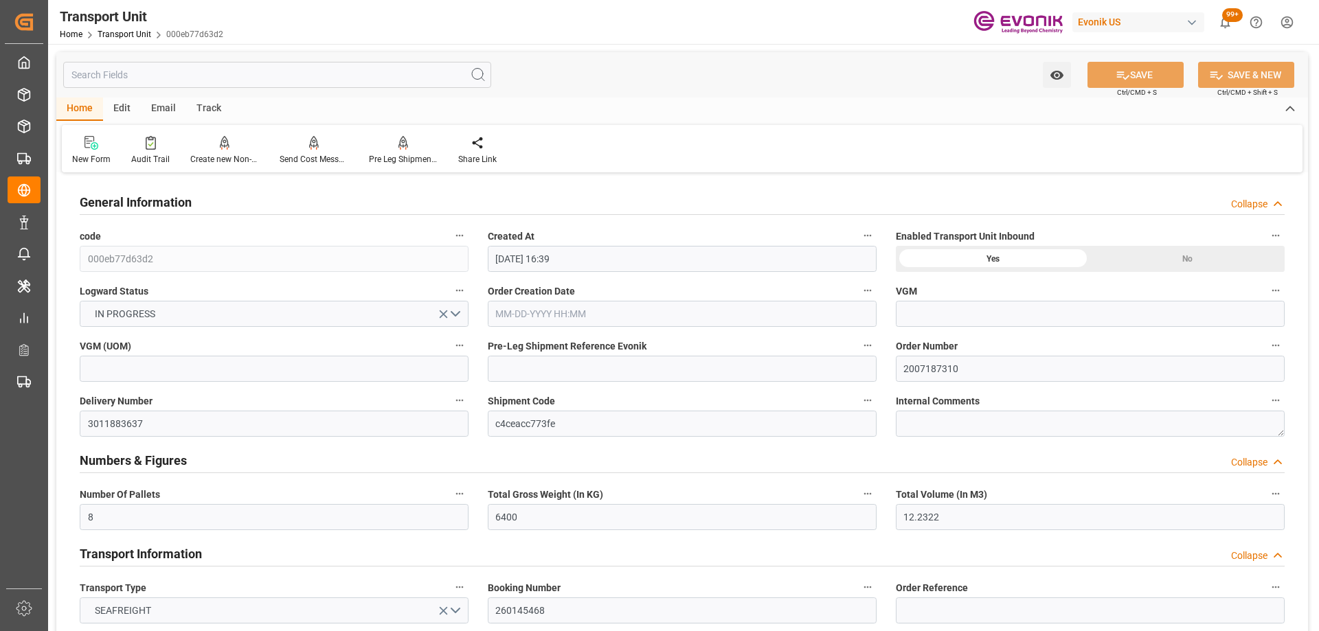
type input "11-26-2025 00:00"
type input "10-28-2025 07:00"
type input "10-30-2025 05:00"
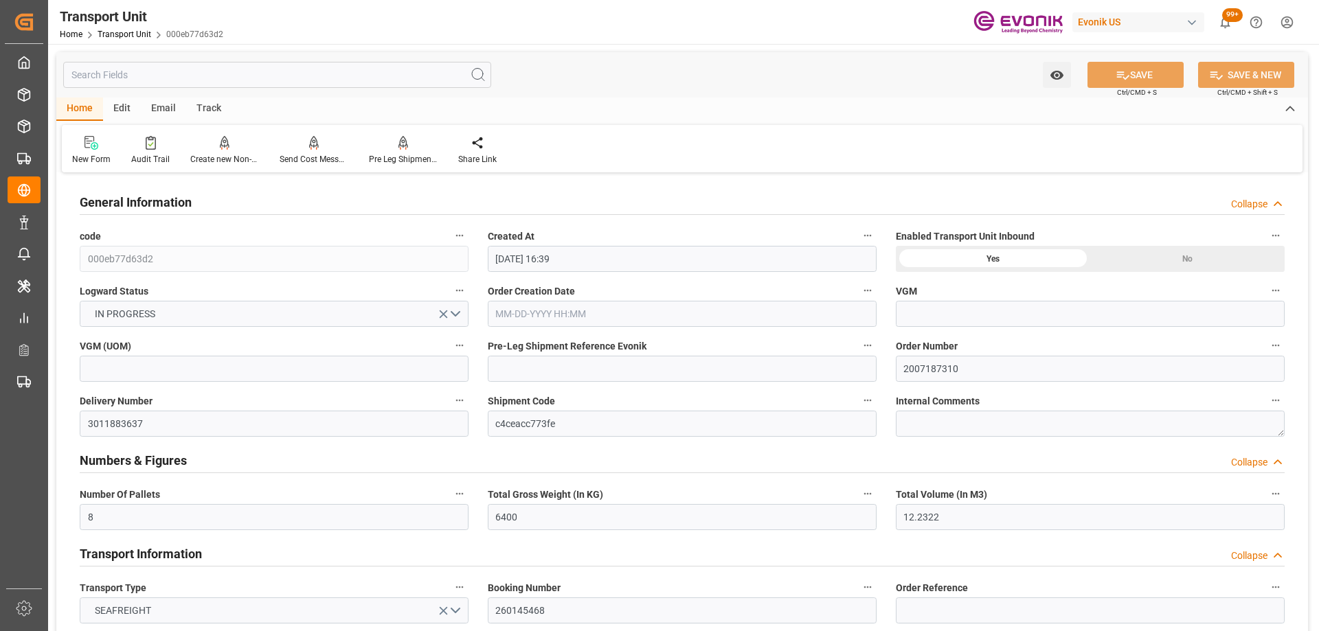
type input "10-30-2025 20:00"
type input "11-02-2025 05:00"
type input "10-02-2025"
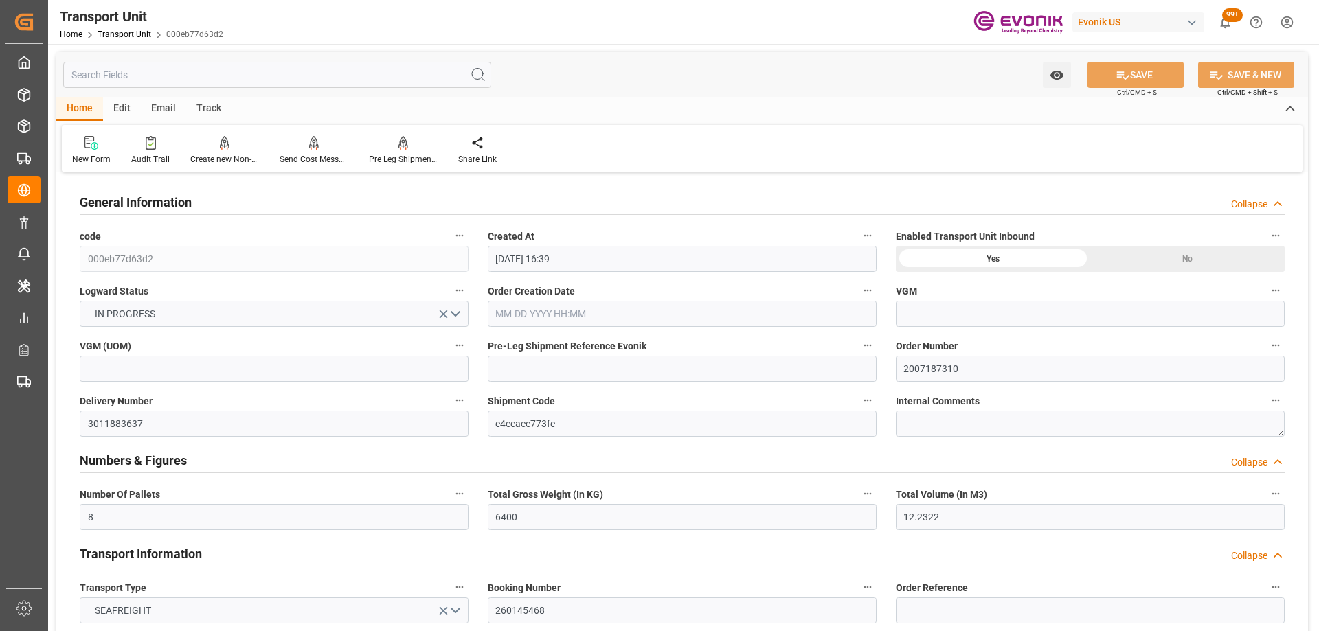
type input "10-02-2025 21:47"
type input "10-07-2025 00:00"
type input "10-13-2025 10:00"
type input "10-28-2025 07:00"
type input "10-30-2025 05:00"
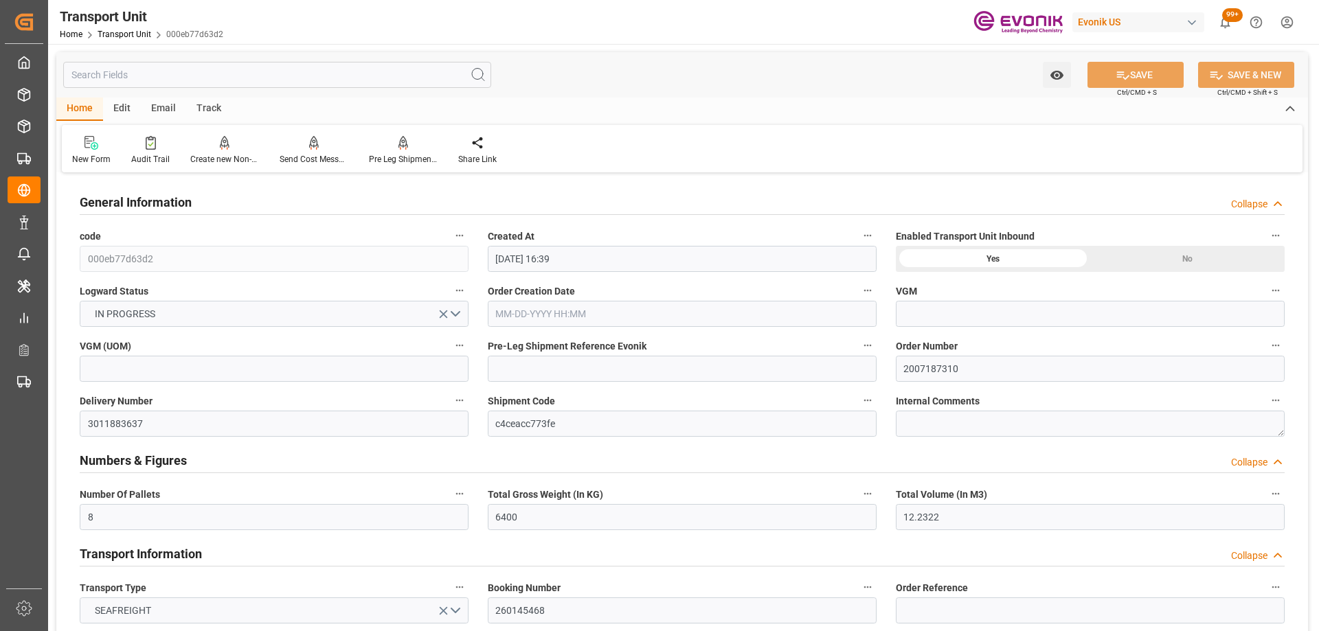
type input "10-30-2025 20:00"
type input "11-02-2025 05:00"
type input "11-26-2025 06:00"
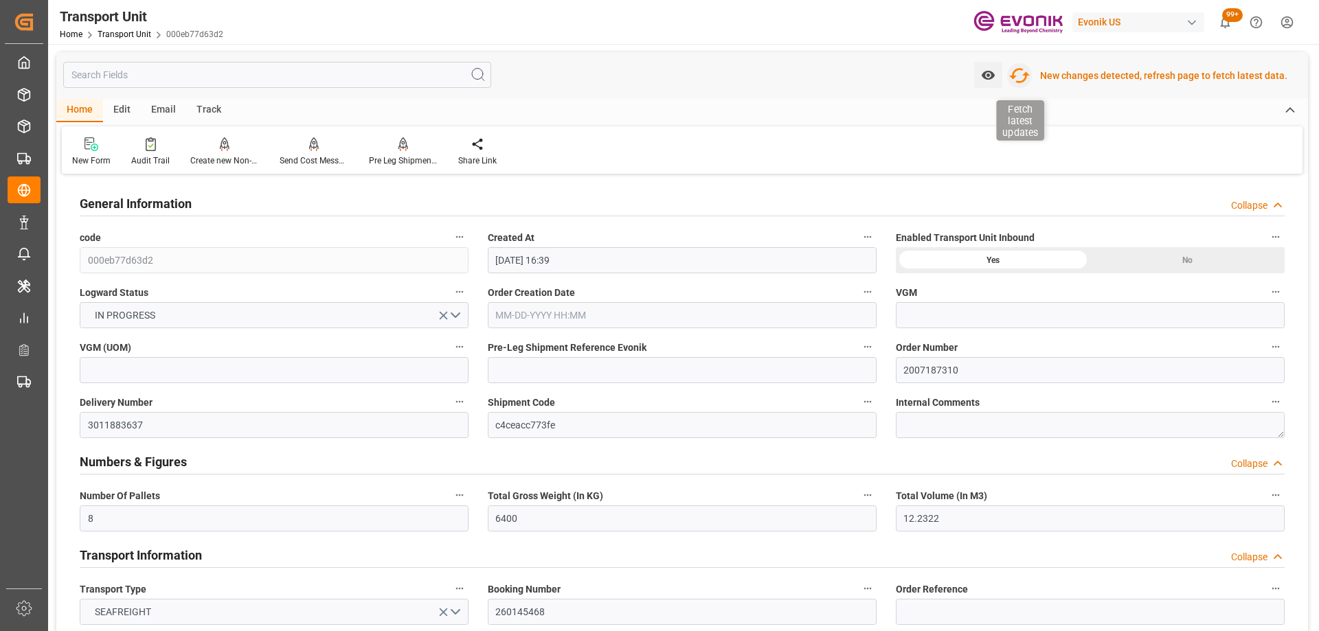
click at [1018, 80] on icon "button" at bounding box center [1019, 76] width 22 height 22
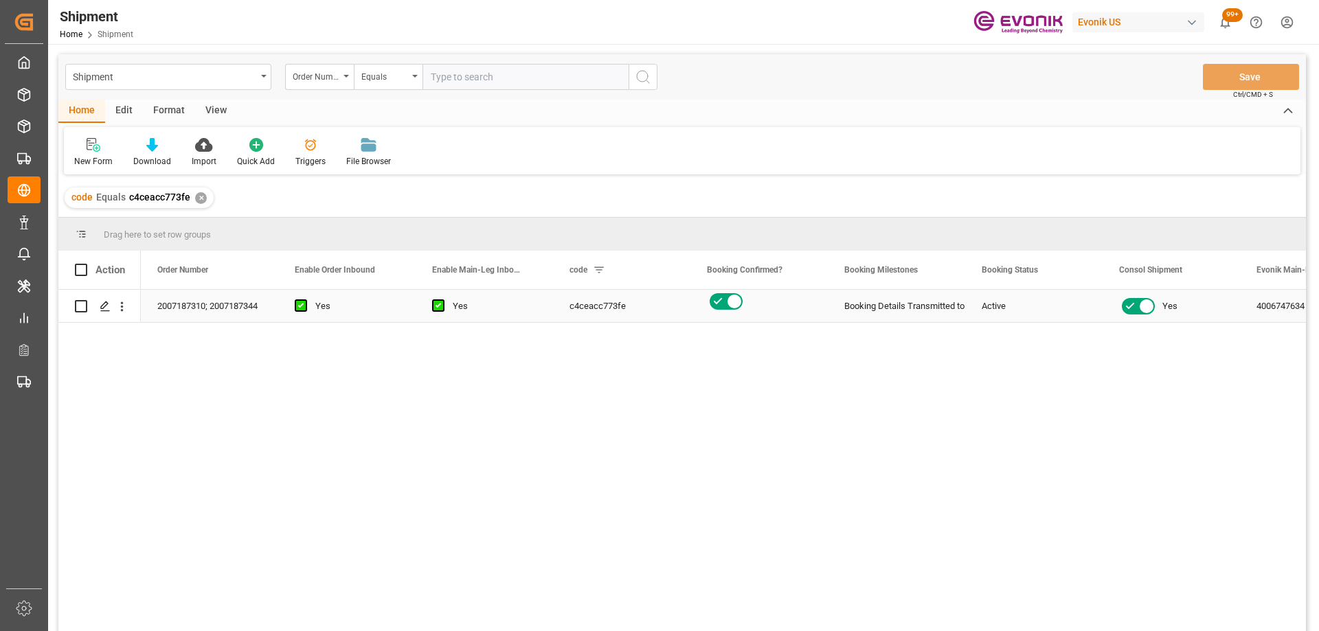
click at [618, 304] on div "c4ceacc773fe" at bounding box center [621, 306] width 137 height 32
click at [1291, 308] on div "4006747634" at bounding box center [1308, 306] width 137 height 32
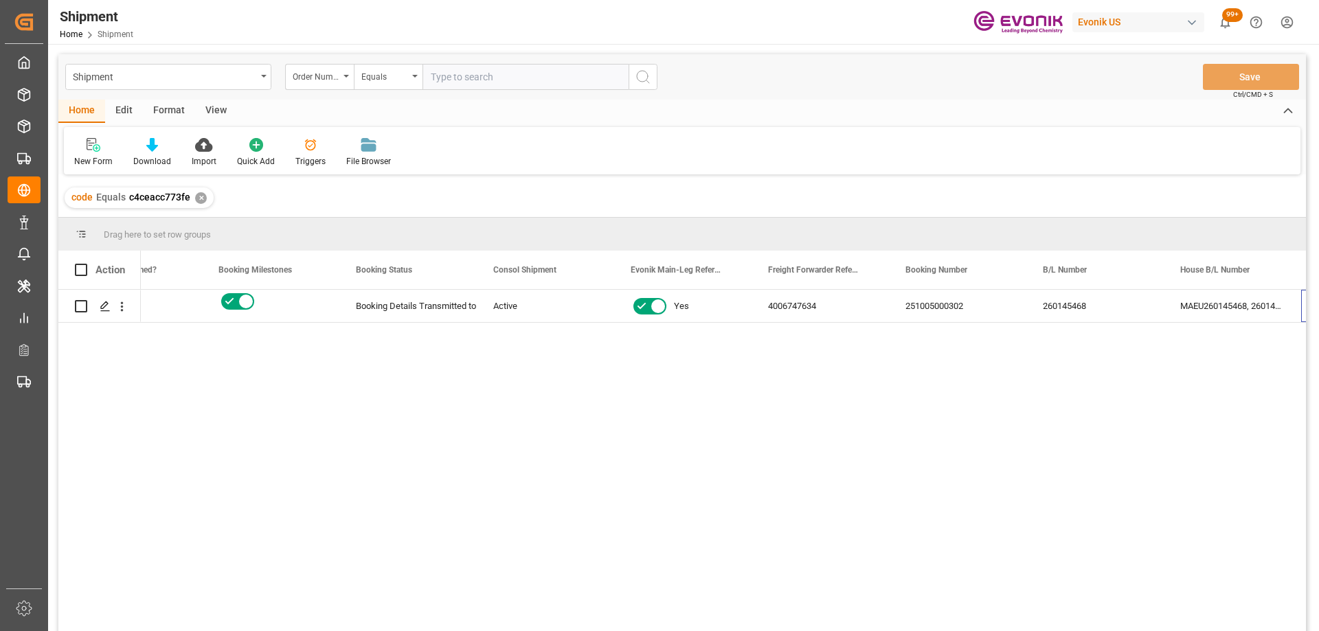
scroll to position [0, 626]
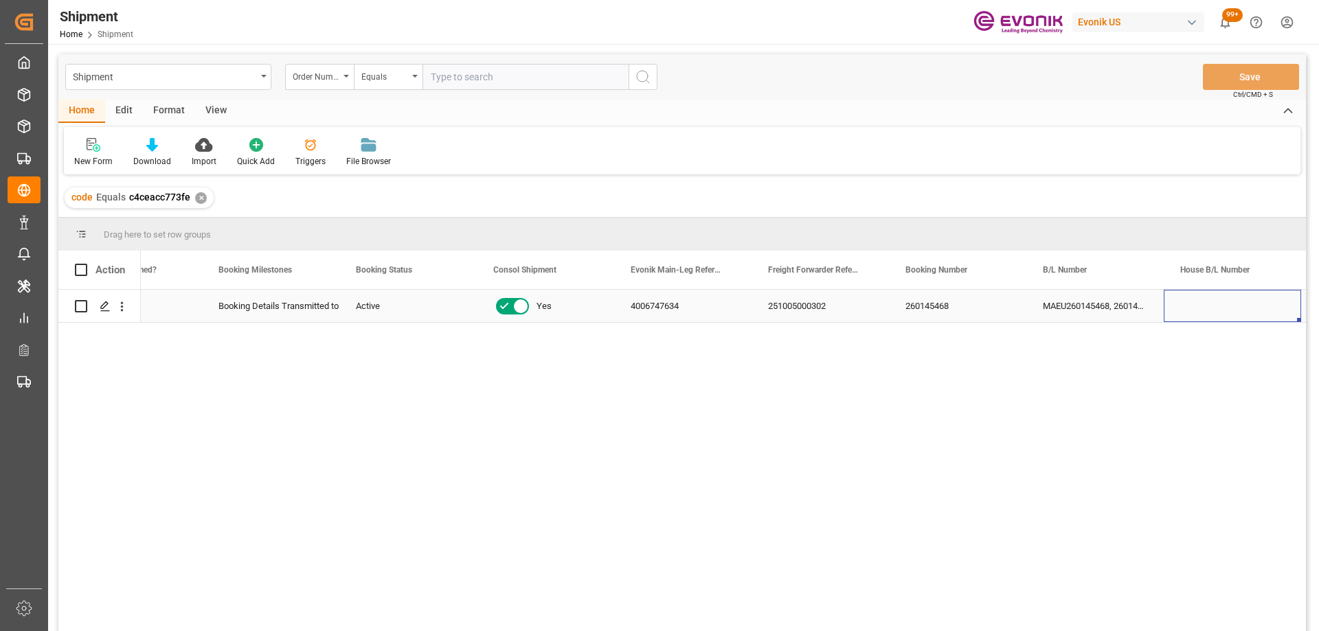
click at [818, 315] on div "251005000302" at bounding box center [819, 306] width 137 height 32
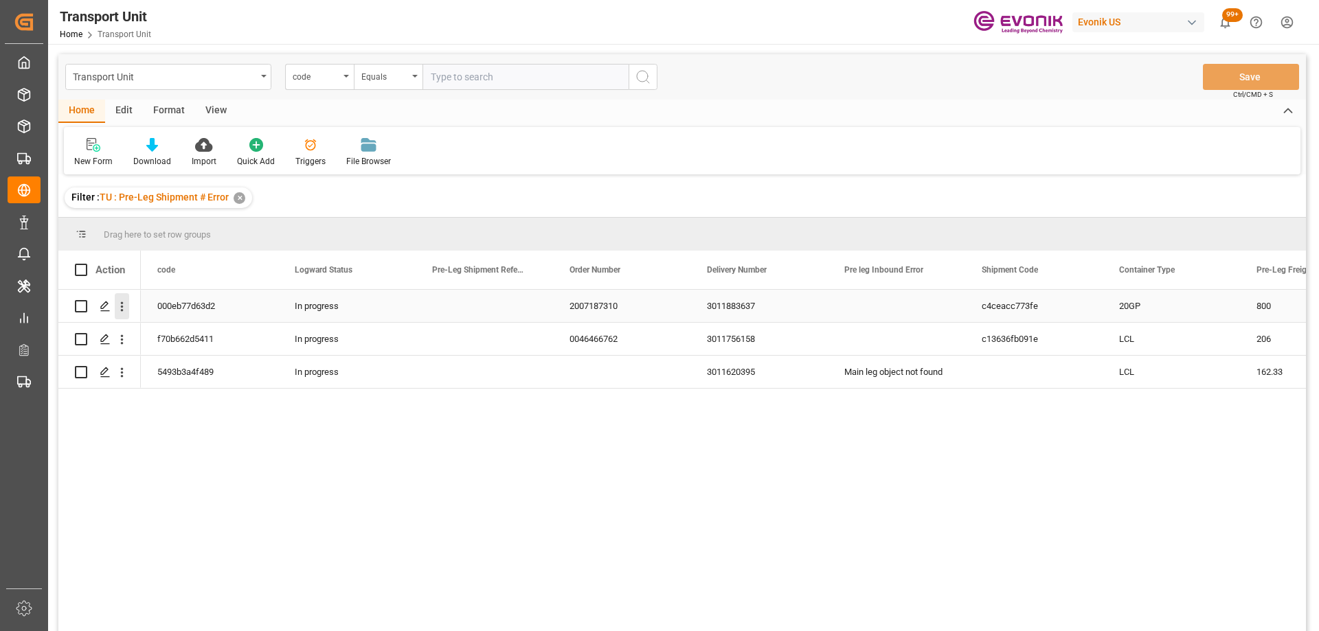
click at [120, 309] on icon "open menu" at bounding box center [122, 306] width 14 height 14
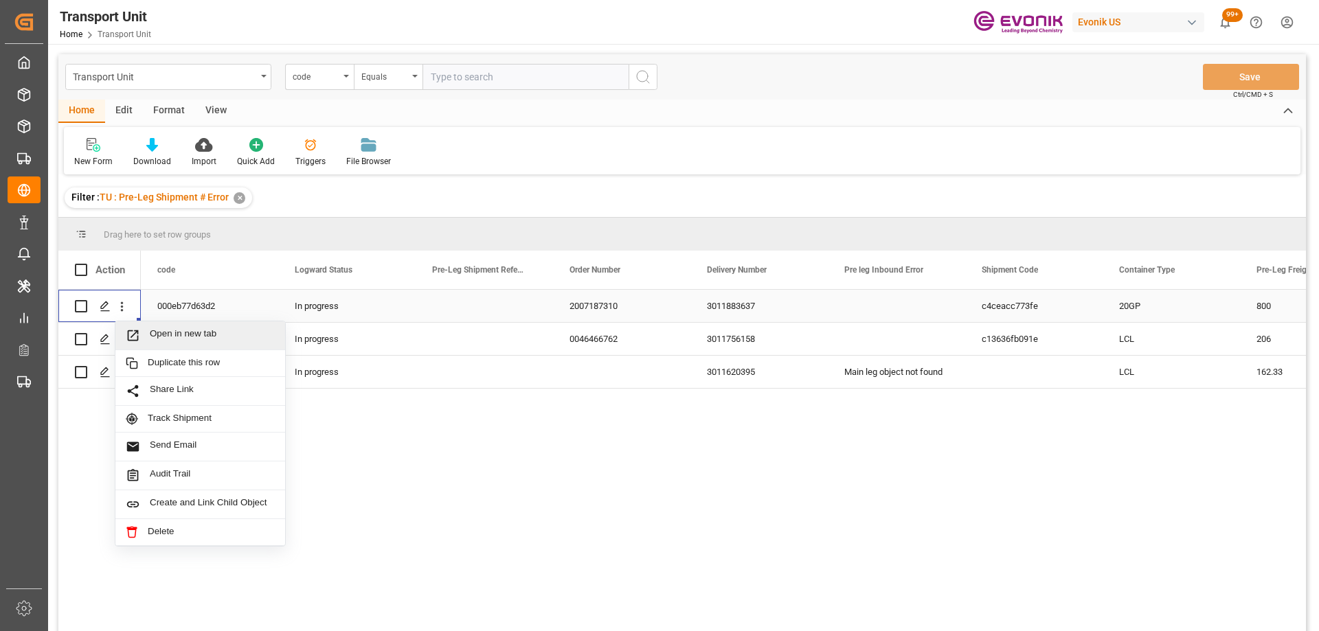
click at [160, 334] on span "Open in new tab" at bounding box center [212, 335] width 125 height 14
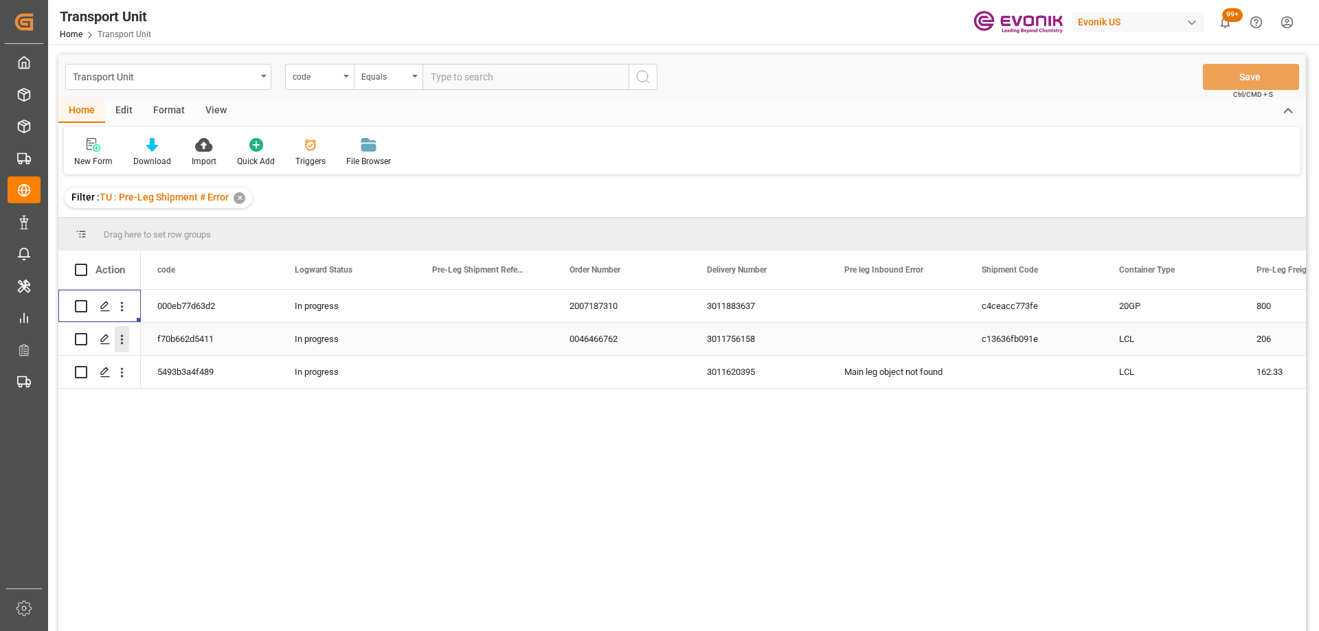
click at [116, 340] on icon "open menu" at bounding box center [122, 339] width 14 height 14
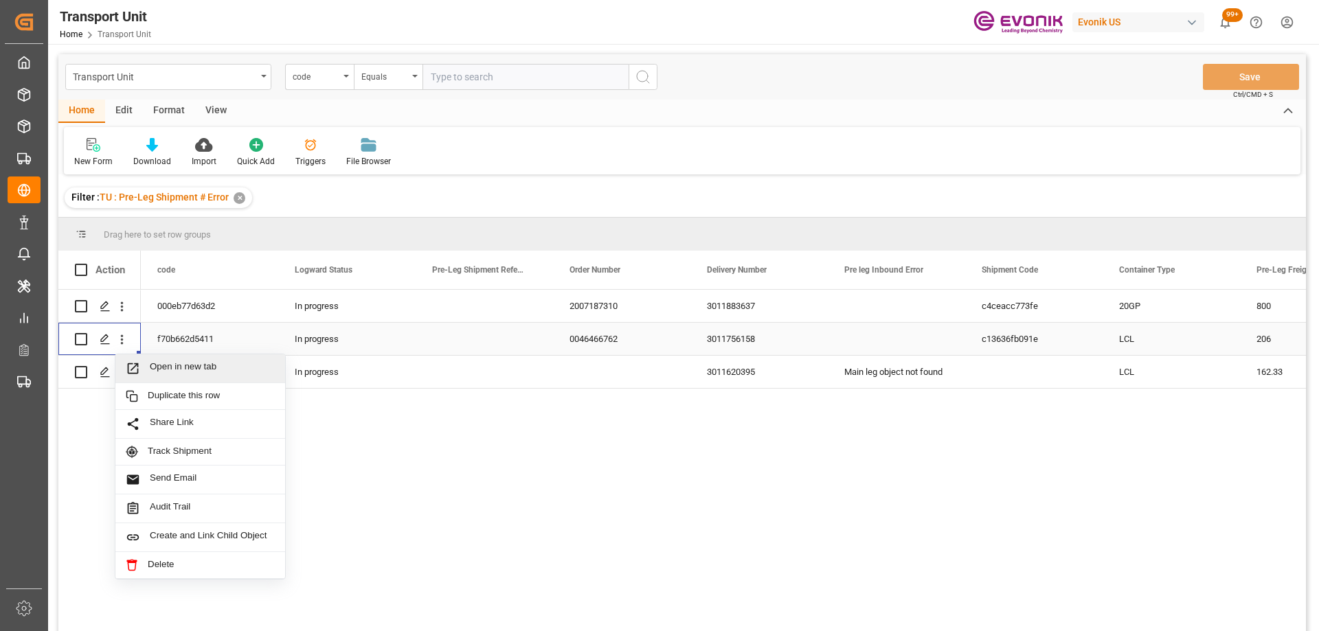
click at [135, 365] on icon "Press SPACE to select this row." at bounding box center [133, 368] width 14 height 14
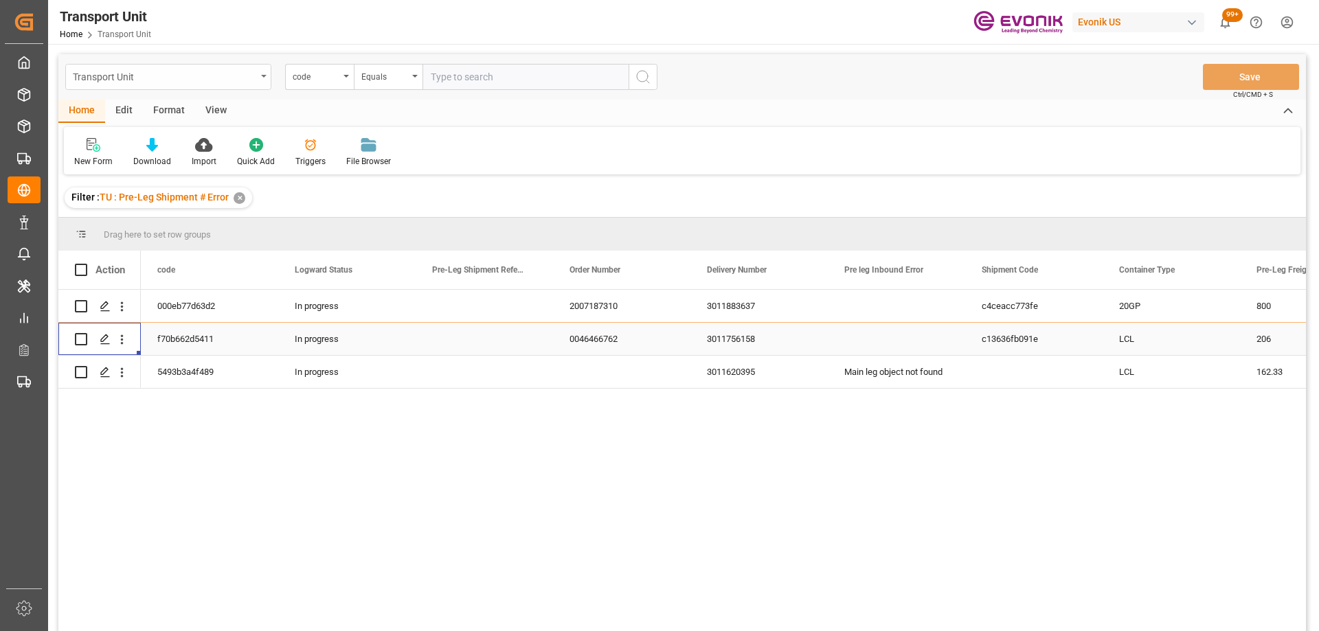
click at [205, 69] on div "Transport Unit" at bounding box center [164, 75] width 183 height 17
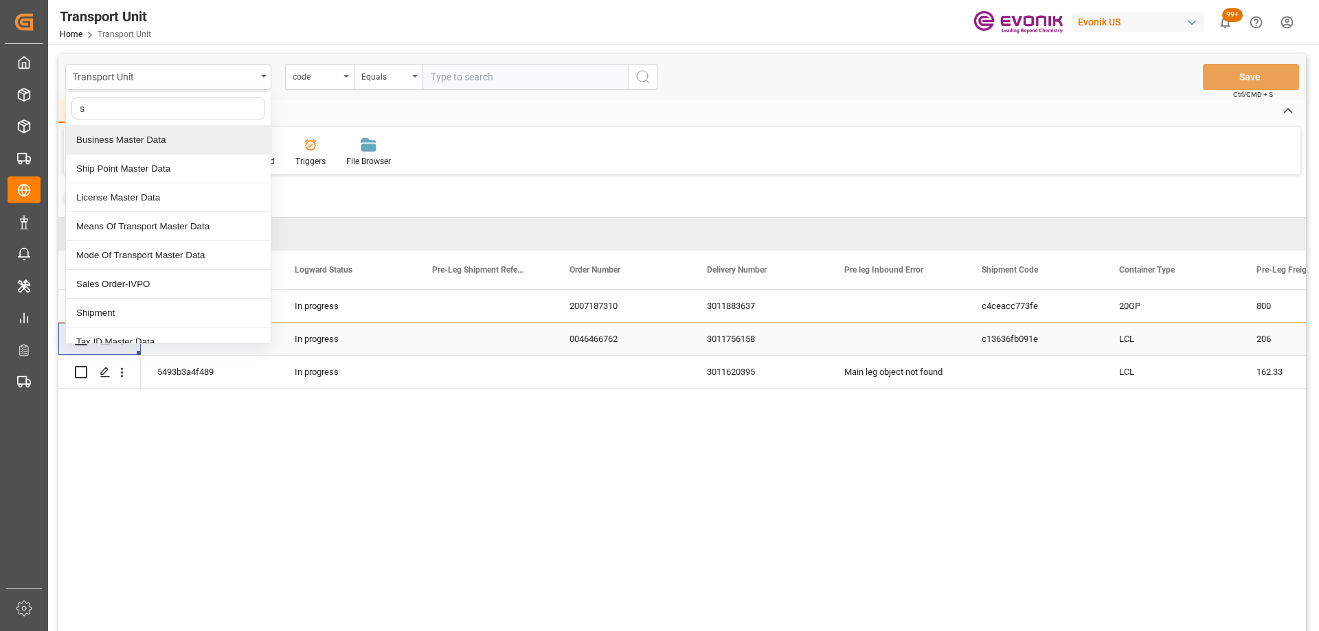
type input "sa"
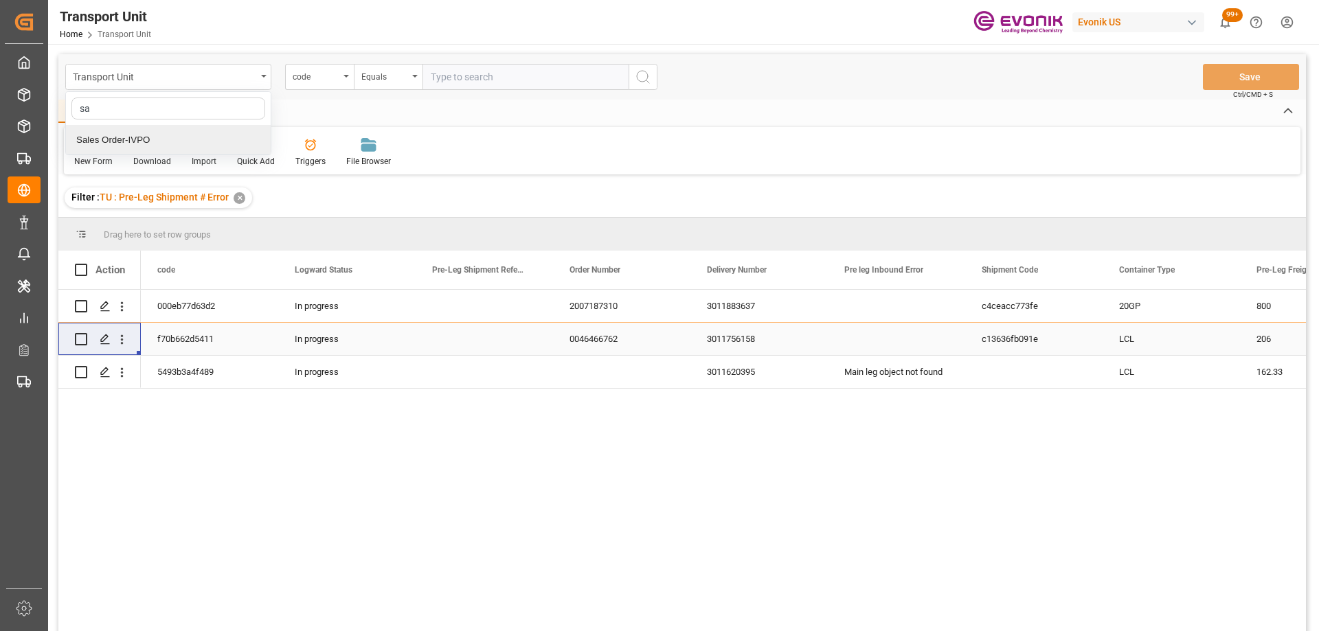
click at [151, 142] on div "Sales Order-IVPO" at bounding box center [168, 140] width 205 height 29
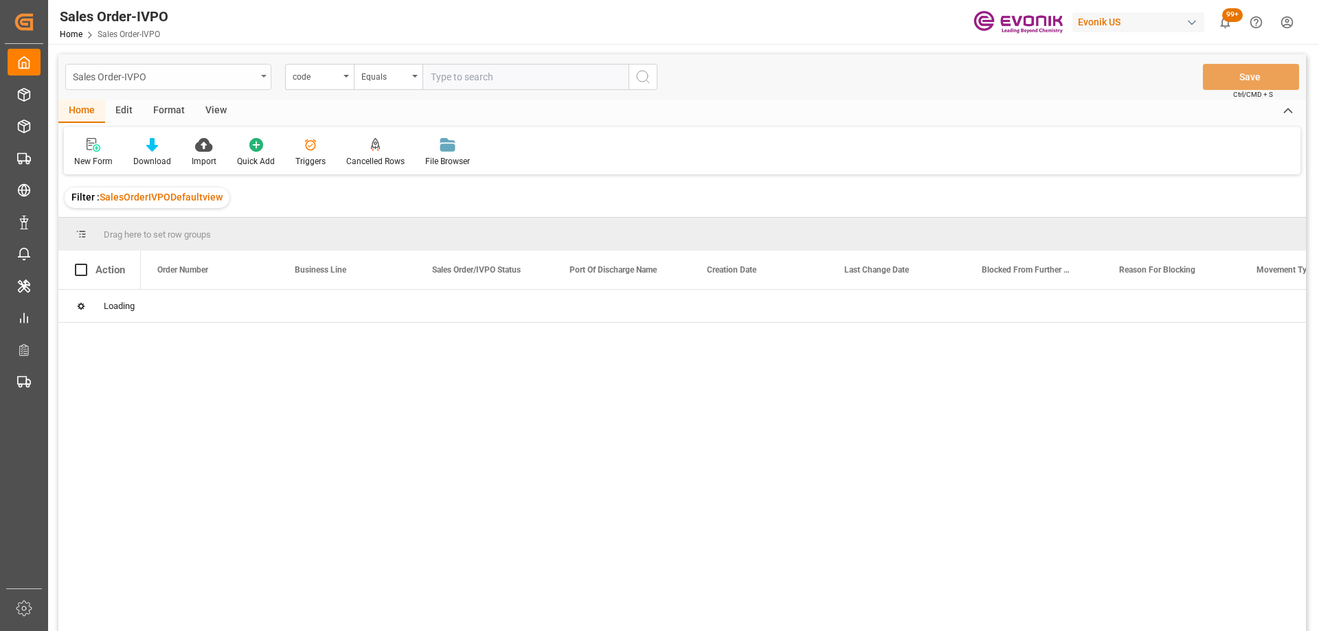
click at [135, 76] on div "Sales Order-IVPO" at bounding box center [164, 75] width 183 height 17
type input "shi"
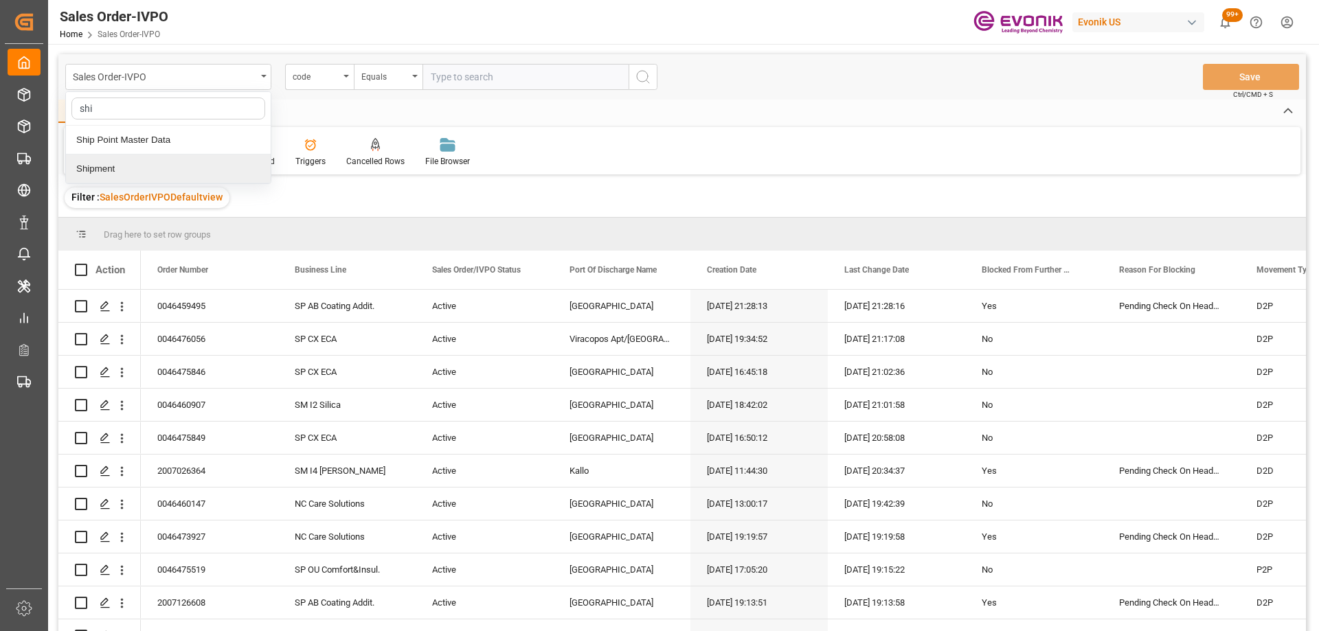
click at [82, 172] on div "Shipment" at bounding box center [168, 169] width 205 height 29
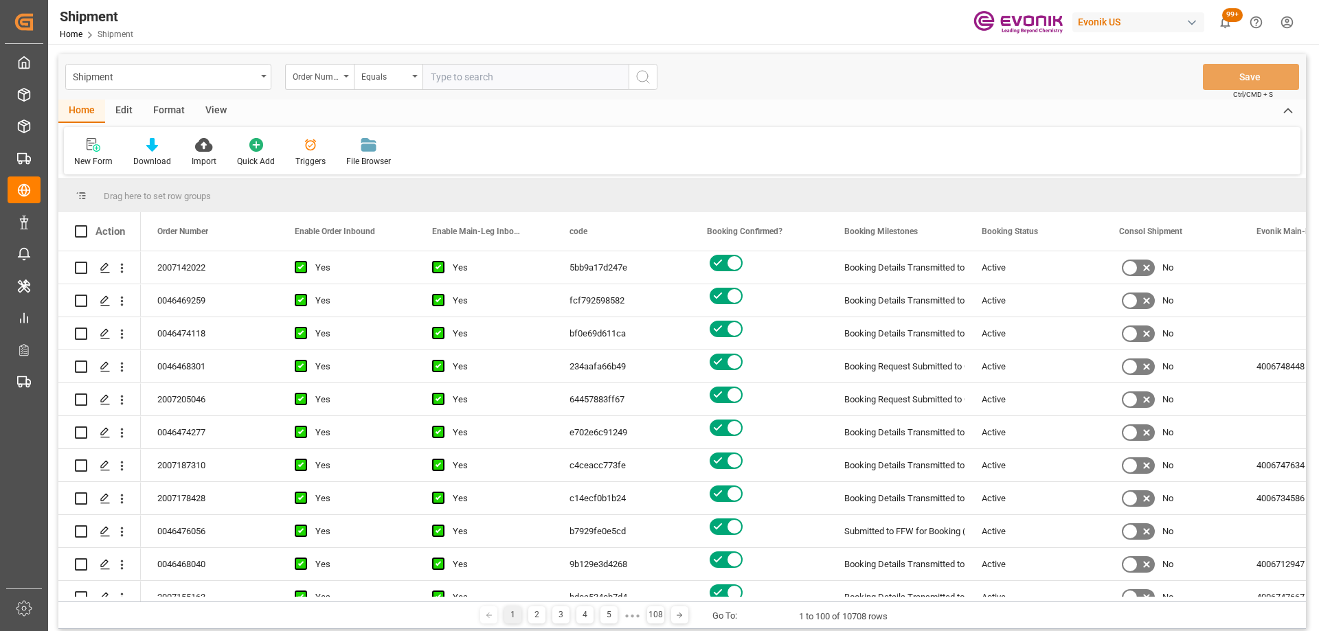
click at [497, 78] on input "text" at bounding box center [525, 77] width 206 height 26
paste input "46476056"
type input "0046476056"
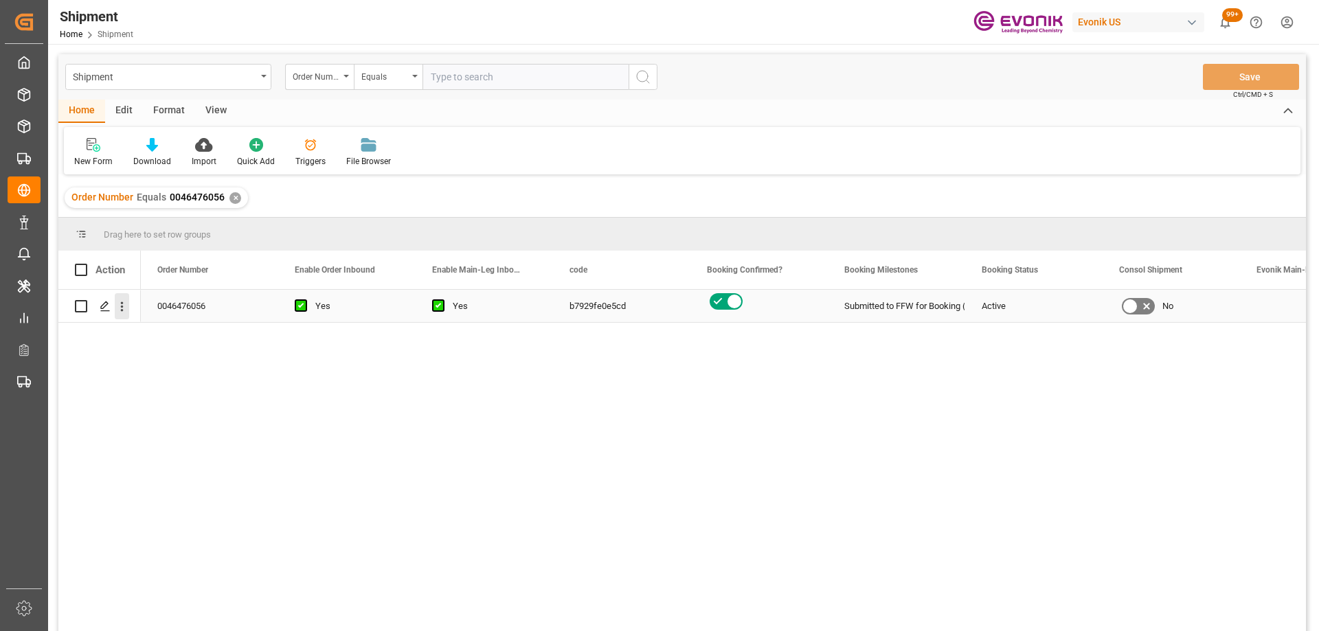
click at [120, 308] on icon "open menu" at bounding box center [122, 306] width 14 height 14
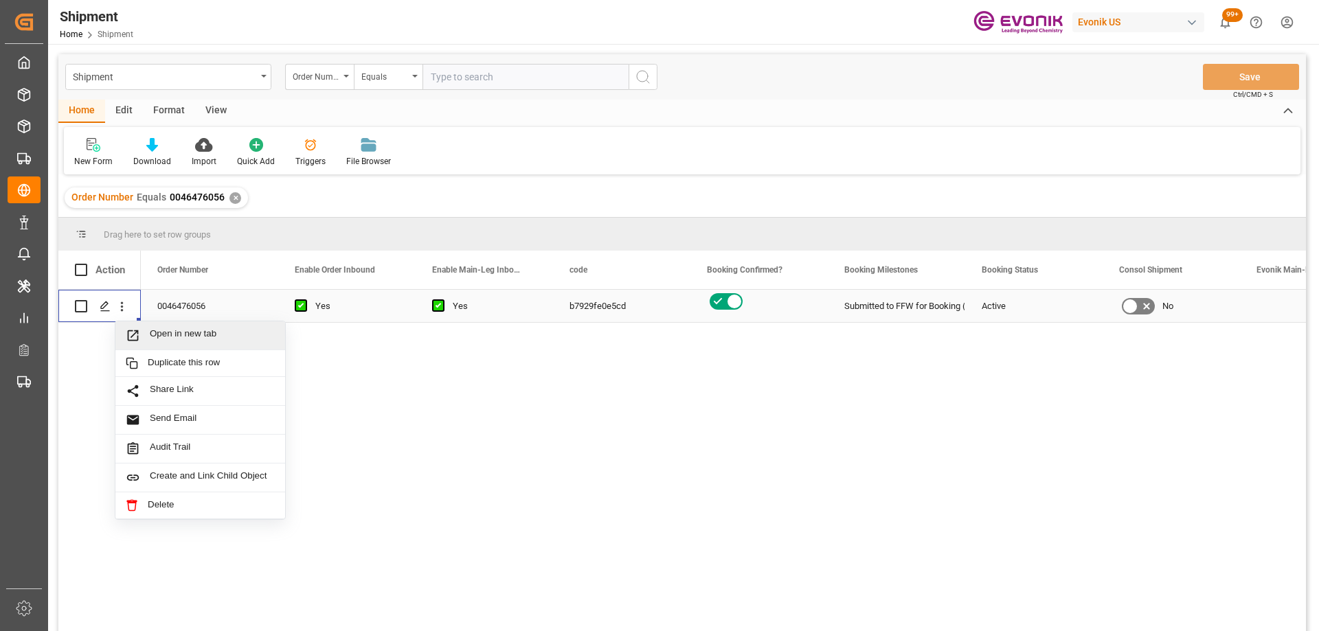
click at [166, 338] on span "Open in new tab" at bounding box center [212, 335] width 125 height 14
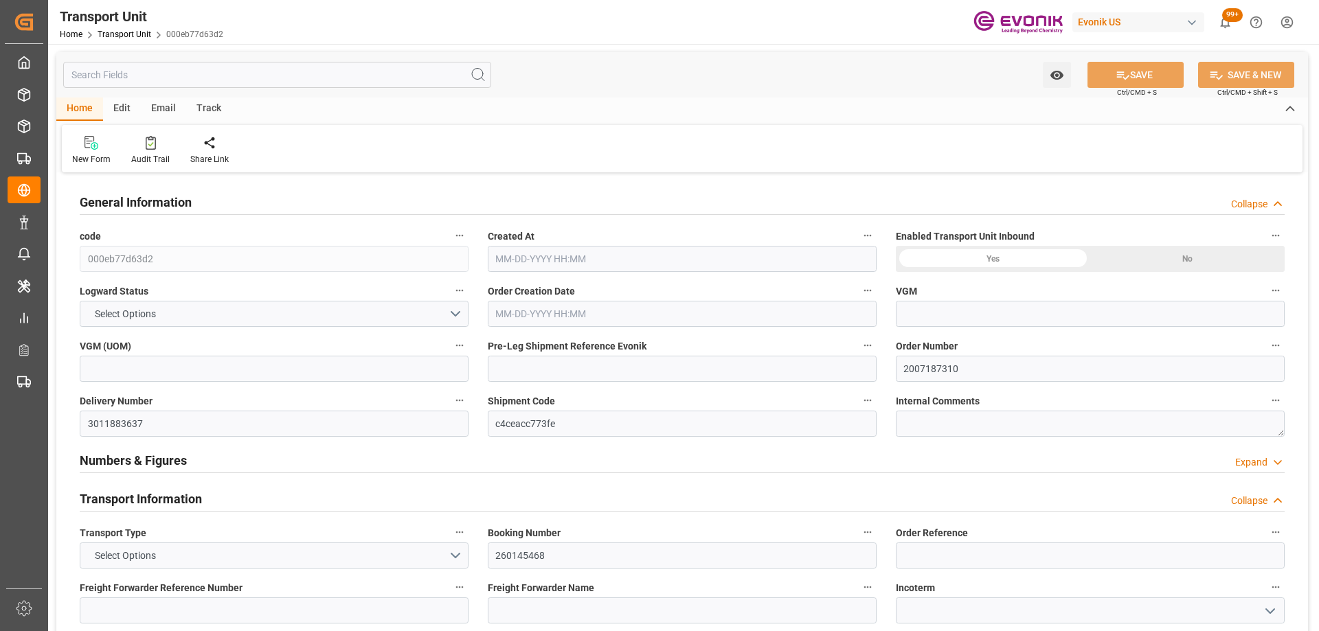
type input "Maersk"
type input "Maersk Line AS"
type input "USHOU"
type input "ZADUR"
type input "9306158"
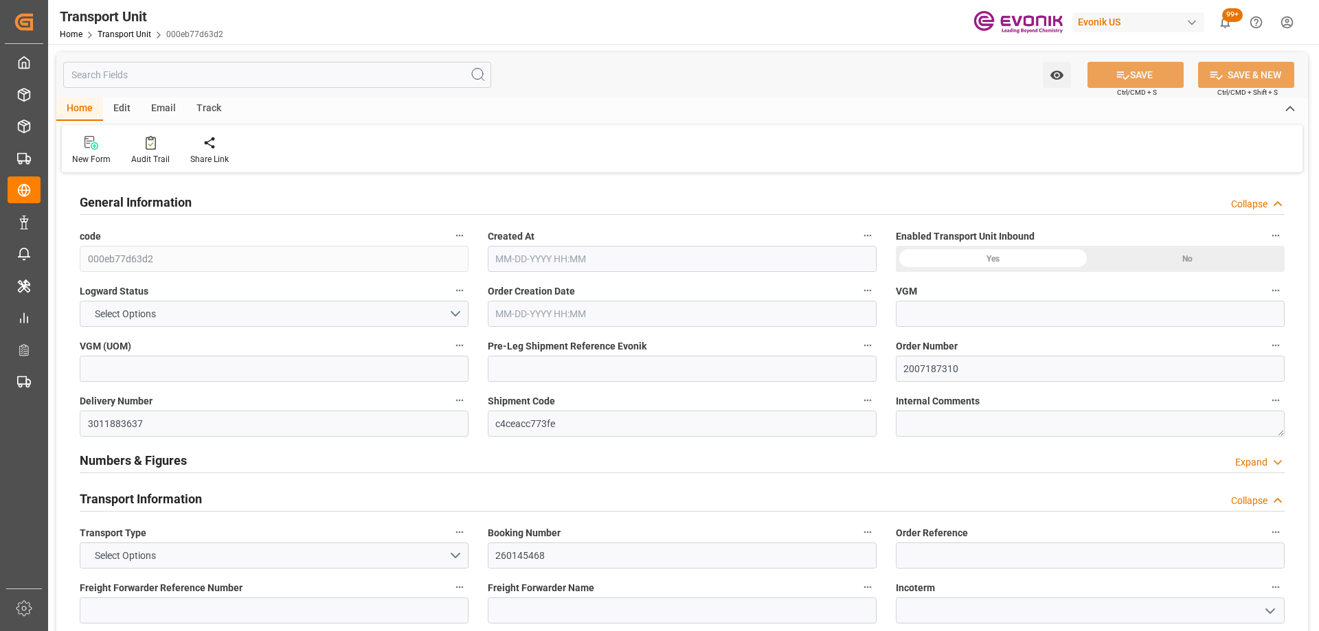
type input "USHOU"
type input "ZADUR"
type input "6400"
type input "[DATE] 16:39"
type input "[DATE]"
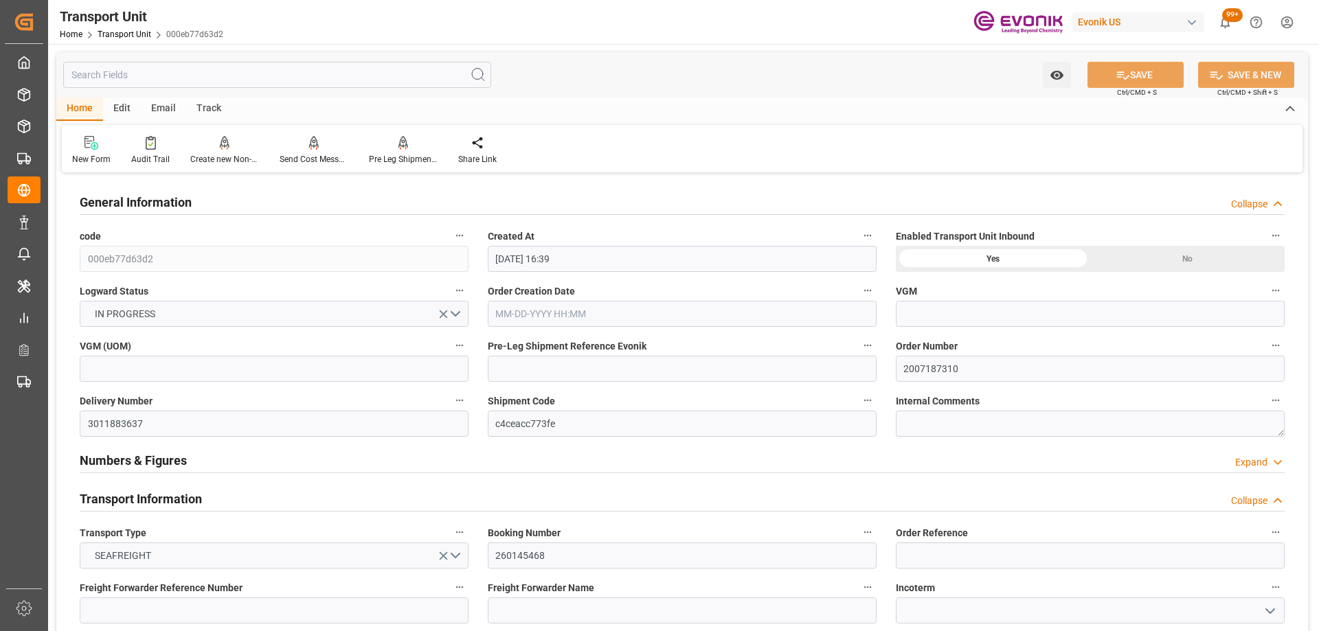
type input "[DATE] 00:00"
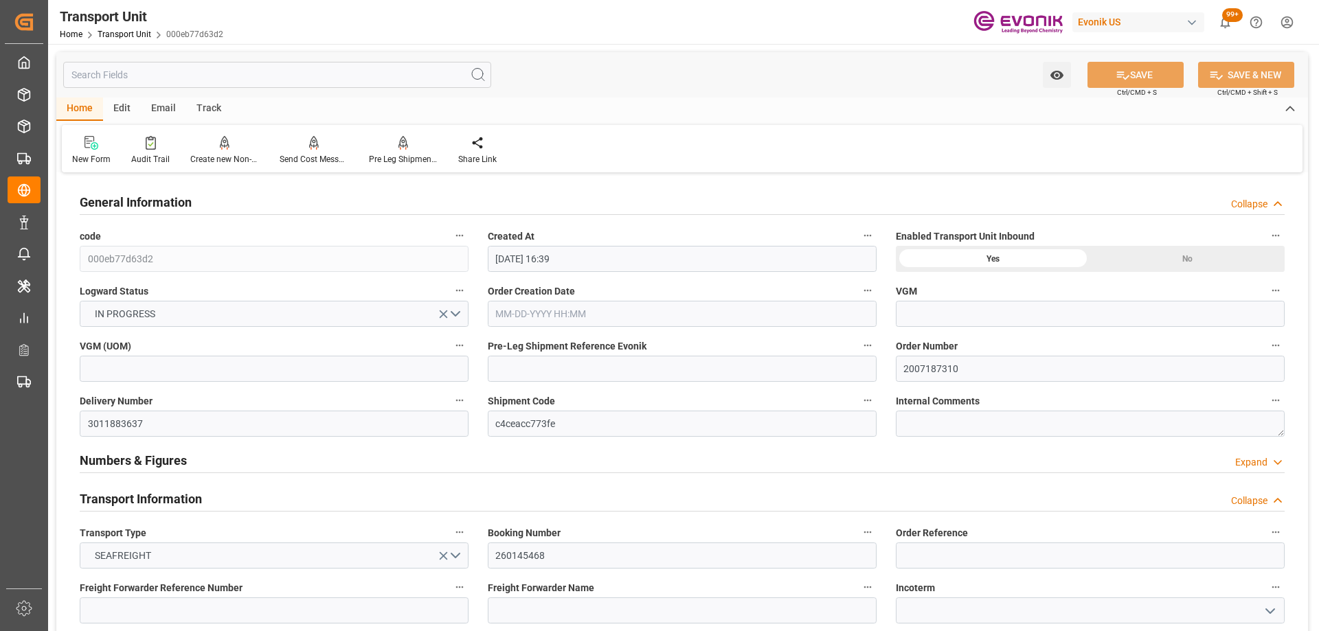
type input "[DATE] 10:00"
type input "[DATE] 07:00"
type input "[DATE] 05:00"
type input "[DATE] 20:00"
type input "[DATE] 05:00"
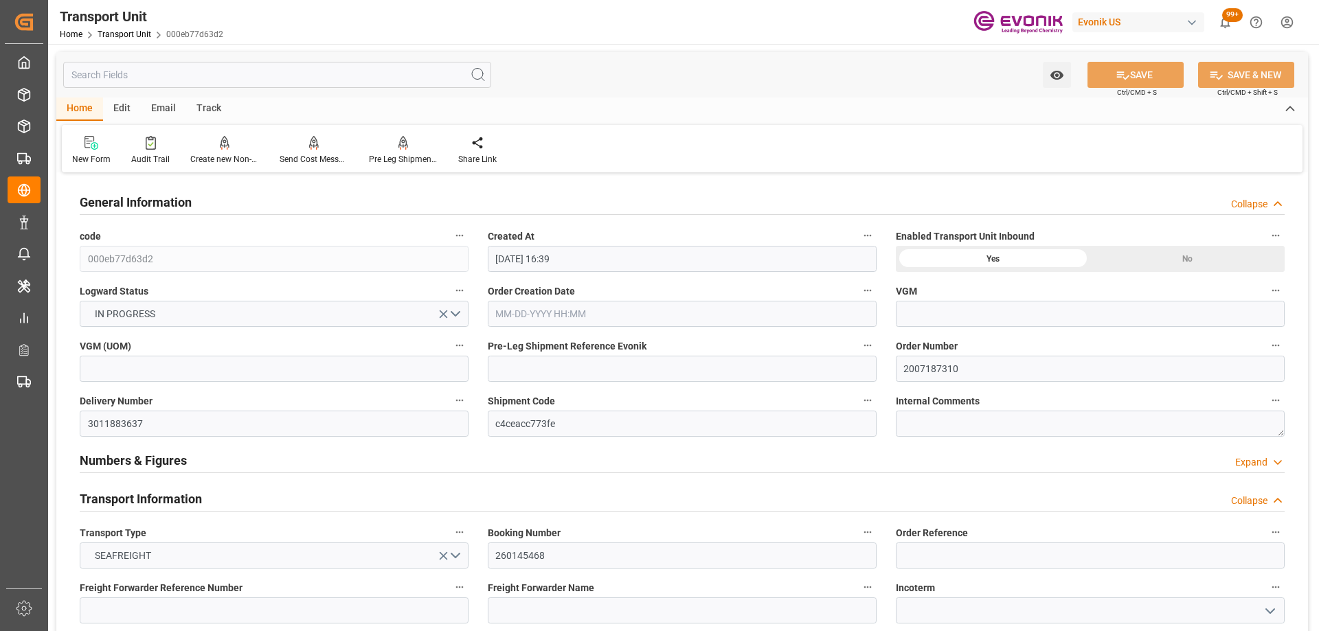
type input "[DATE] 06:00"
type input "Maersk"
type input "Maersk Line AS"
type input "USHOU"
type input "ZADUR"
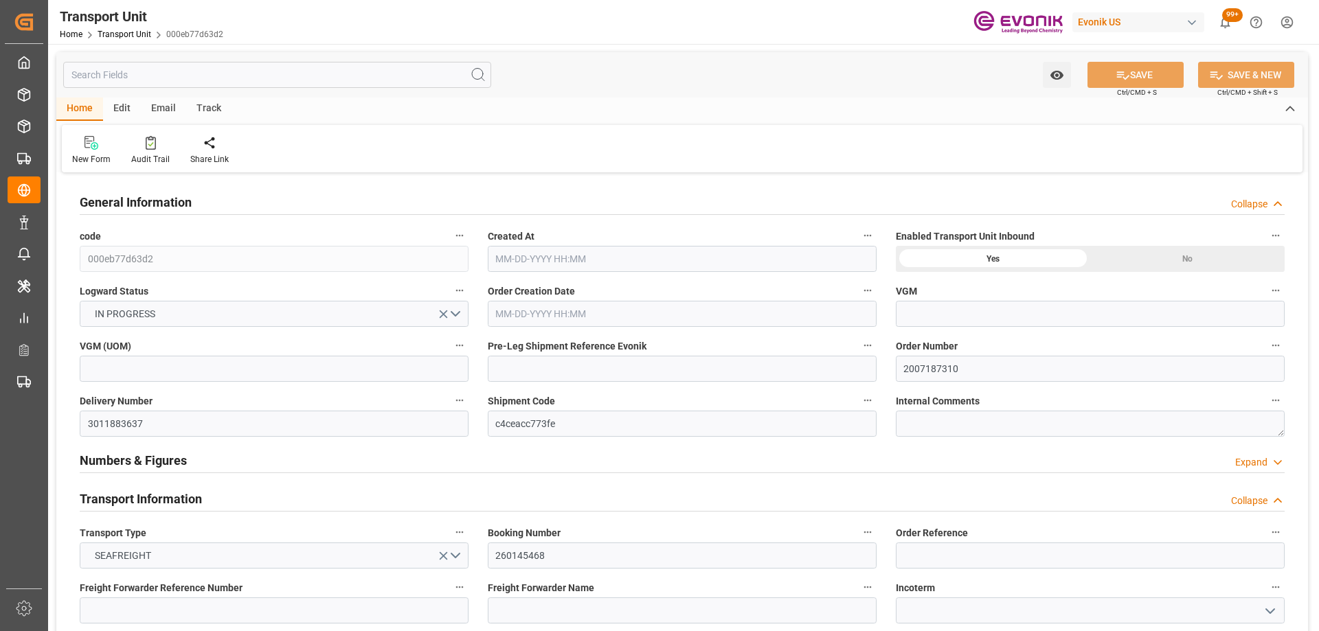
type input "9306158"
type input "USHOU"
type input "ZADUR"
type input "6400"
type input "09-29-2025 16:39"
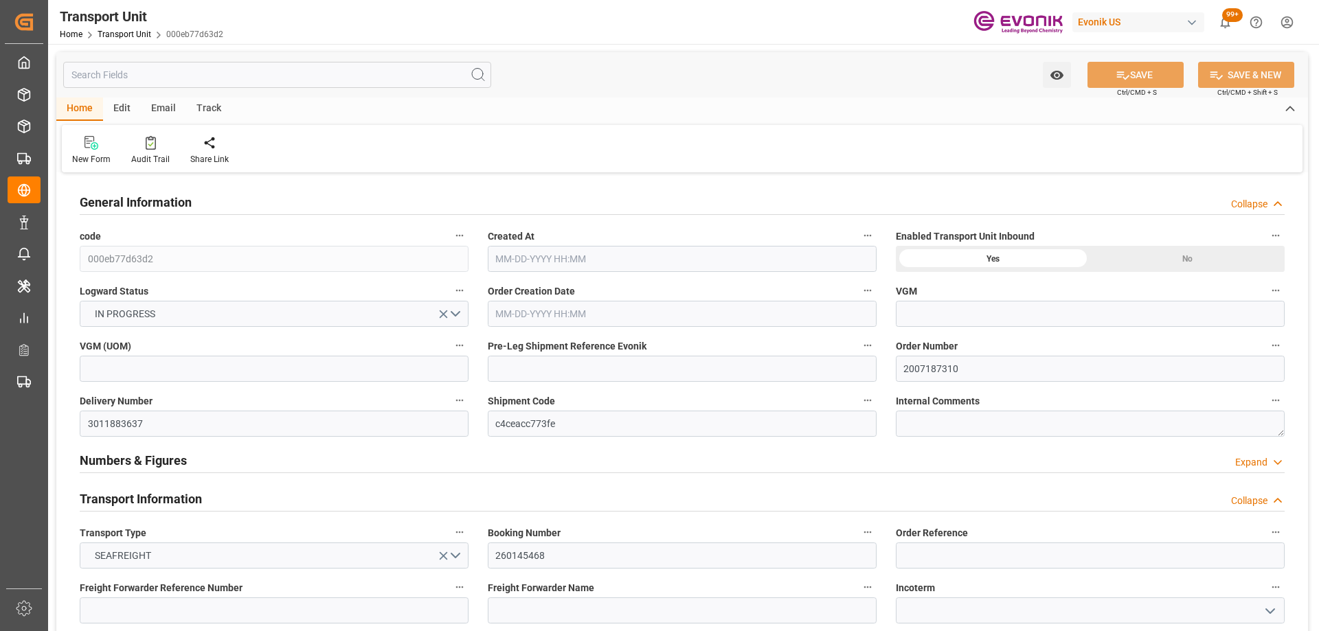
type input "11-17-2025"
type input "10-13-2025 00:00"
type input "11-26-2025 00:00"
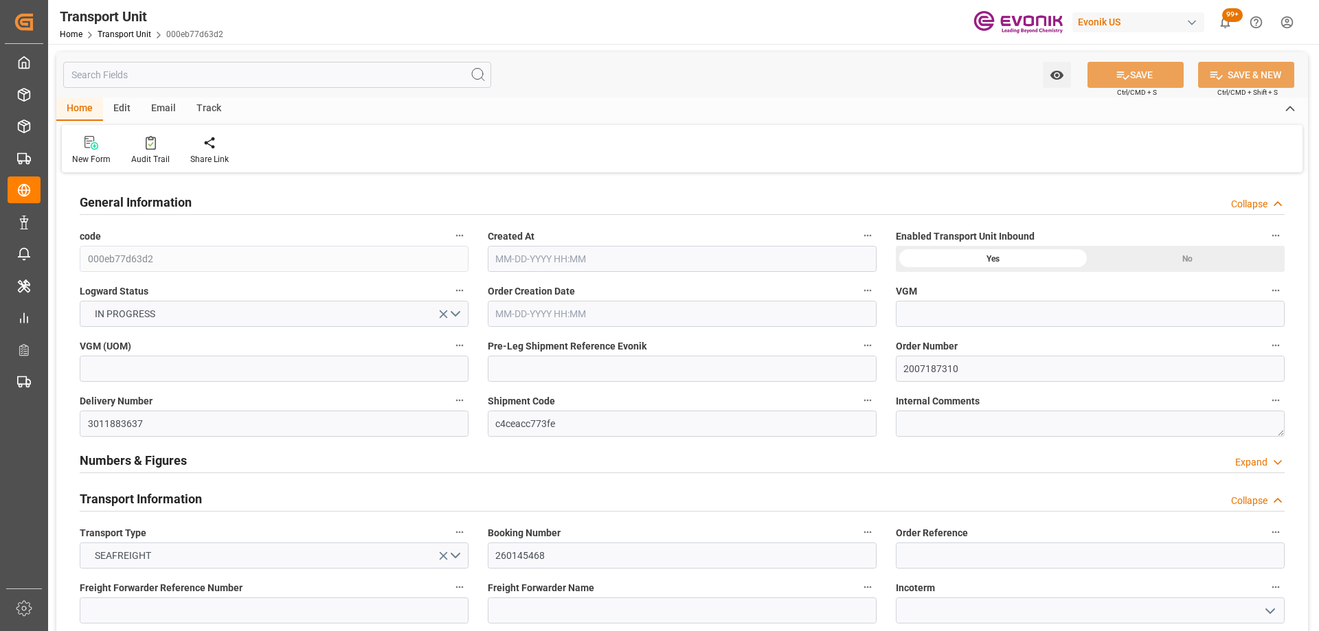
type input "10-07-2025 00:00"
type input "10-13-2025 10:00"
type input "10-28-2025 07:00"
type input "10-30-2025 05:00"
type input "10-30-2025 20:00"
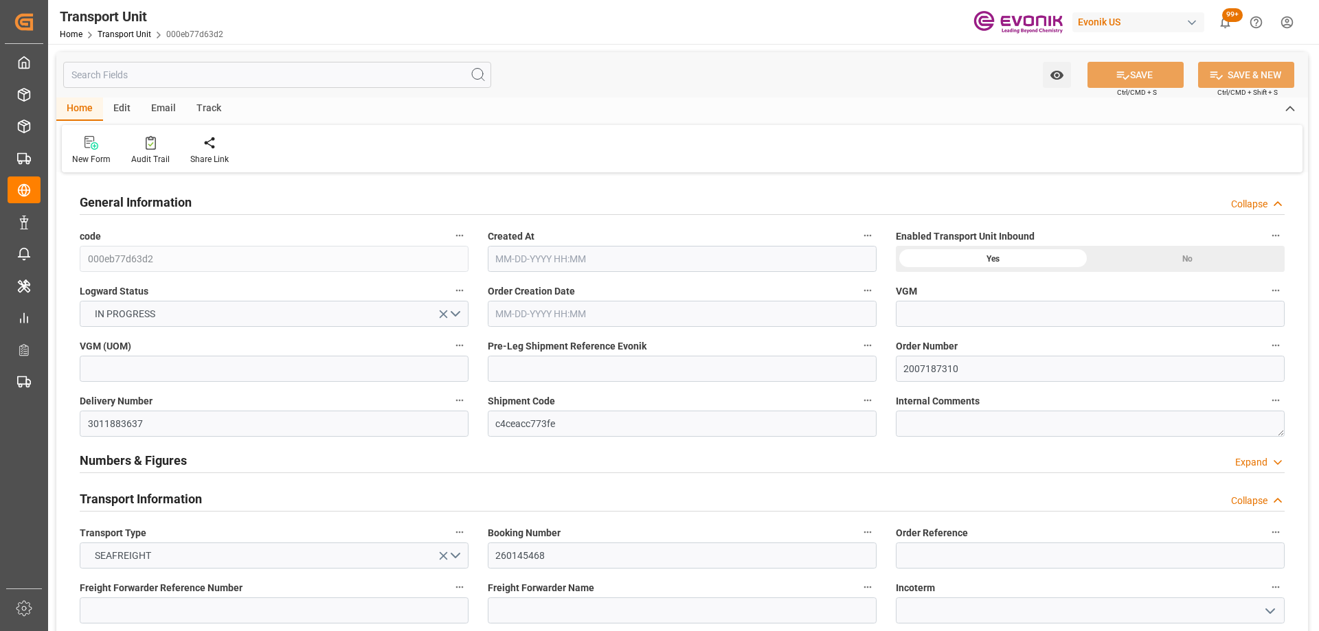
type input "11-02-2025 05:00"
type input "11-26-2025 06:00"
type input "0"
type input "AC Containerline"
type input "Leschaco Inc."
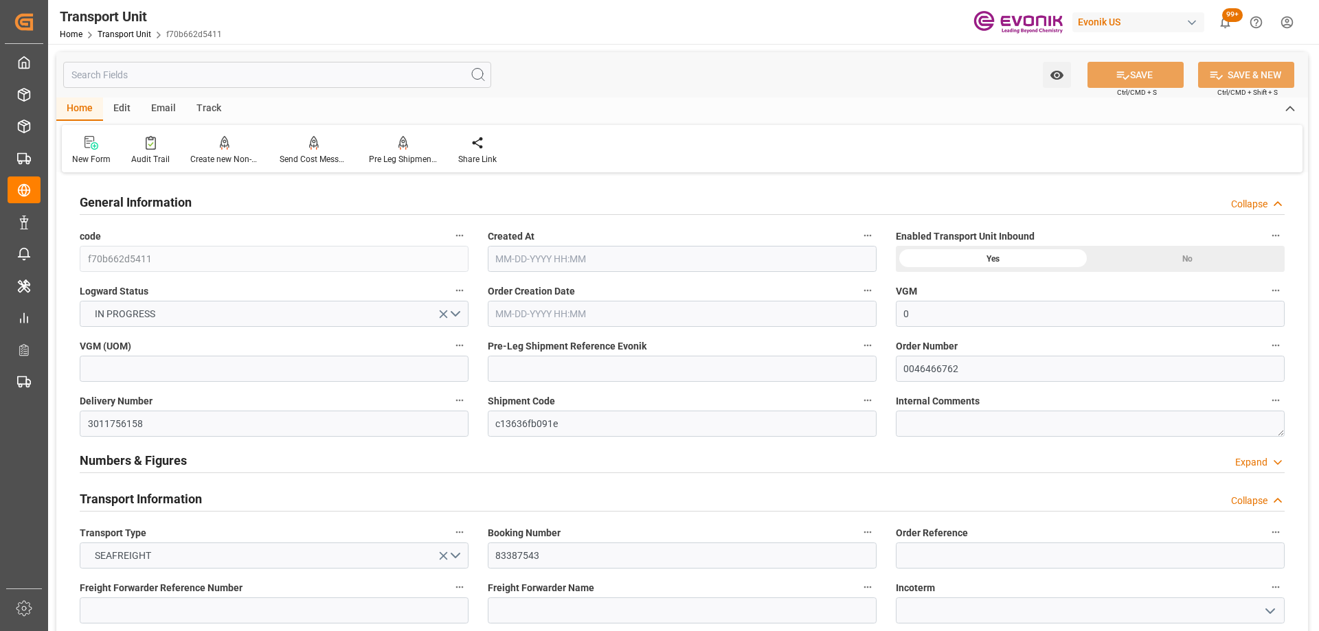
type input "USJAX"
type input "BRSSZ"
type input "858.661"
type input "[DATE] 21:33"
type input "[DATE]"
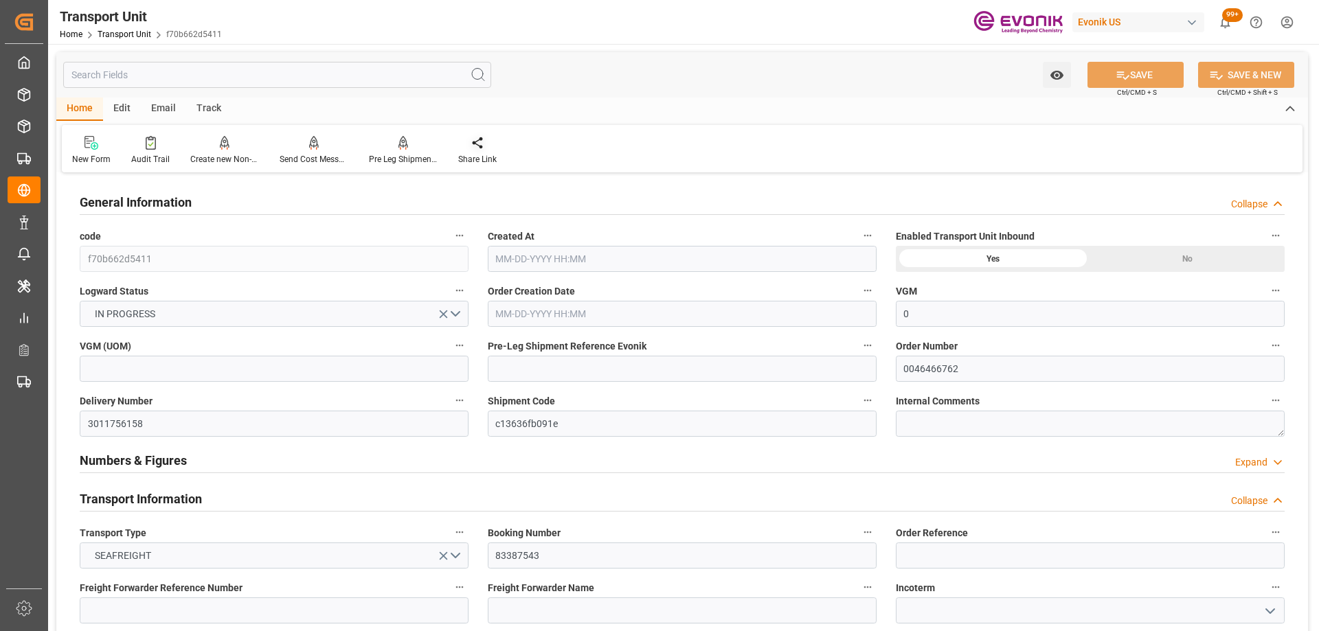
type input "[DATE] 00:00"
type input "[DATE] 10:00"
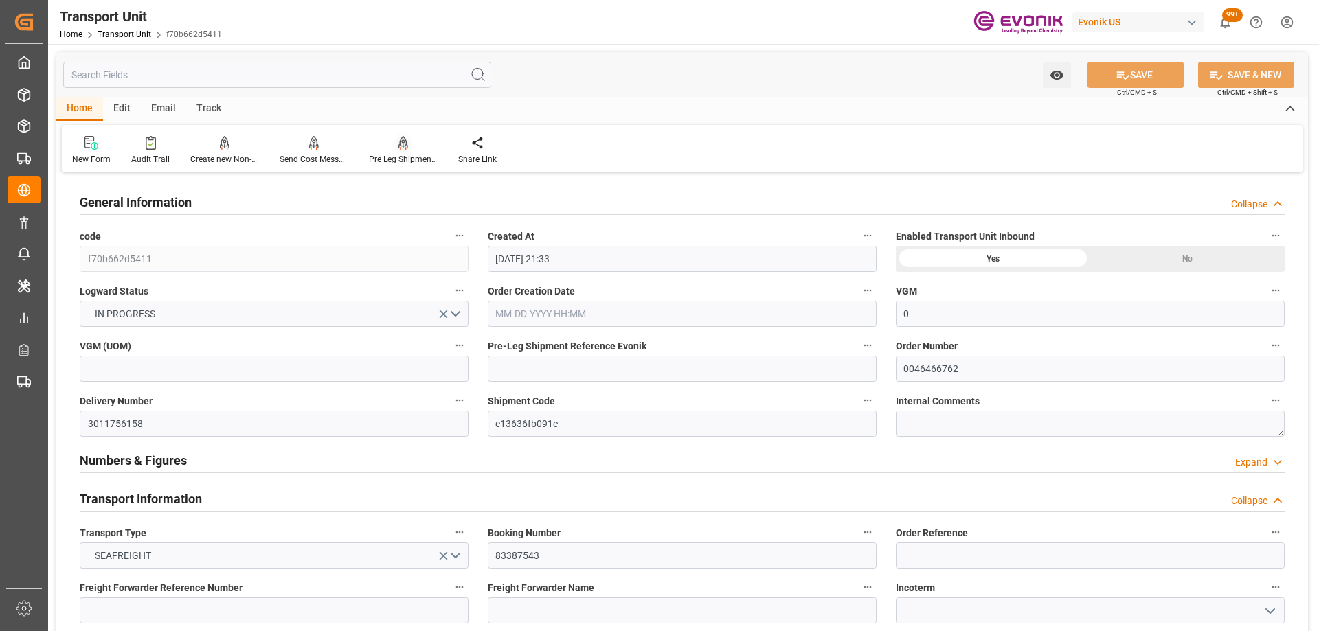
click at [395, 142] on div at bounding box center [403, 142] width 69 height 14
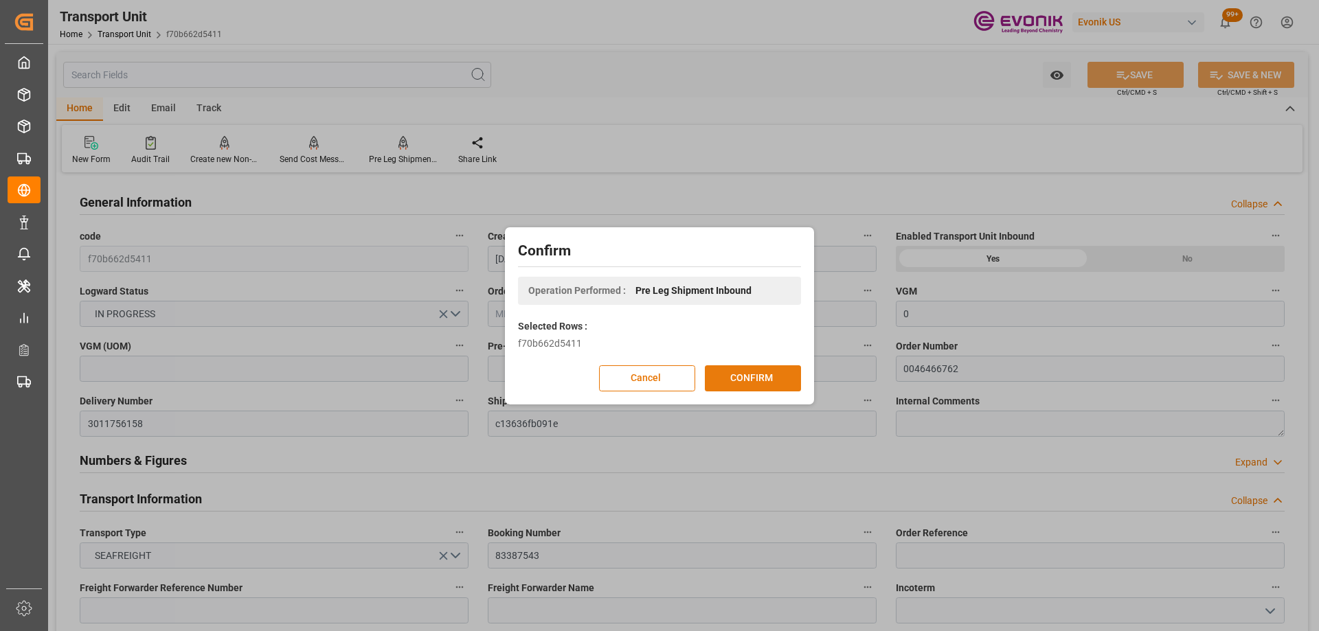
click at [747, 380] on button "CONFIRM" at bounding box center [753, 378] width 96 height 26
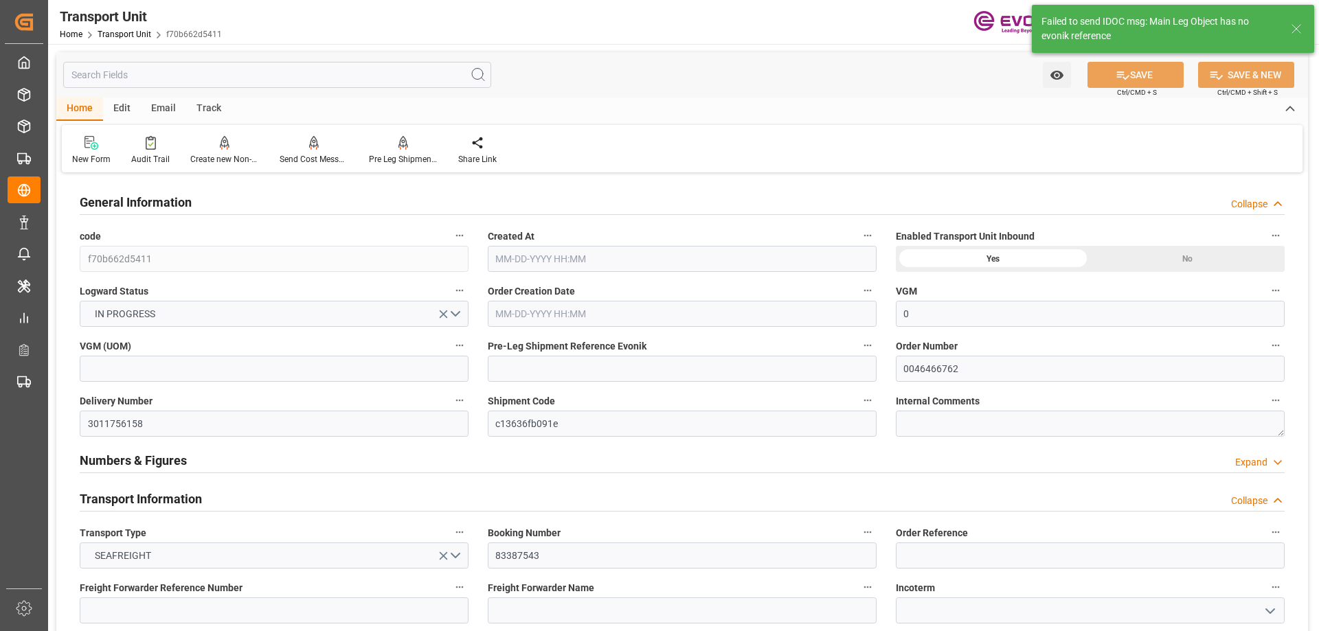
type input "0"
type input "AC Containerline"
type input "Leschaco Inc."
type input "USJAX"
type input "BRSSZ"
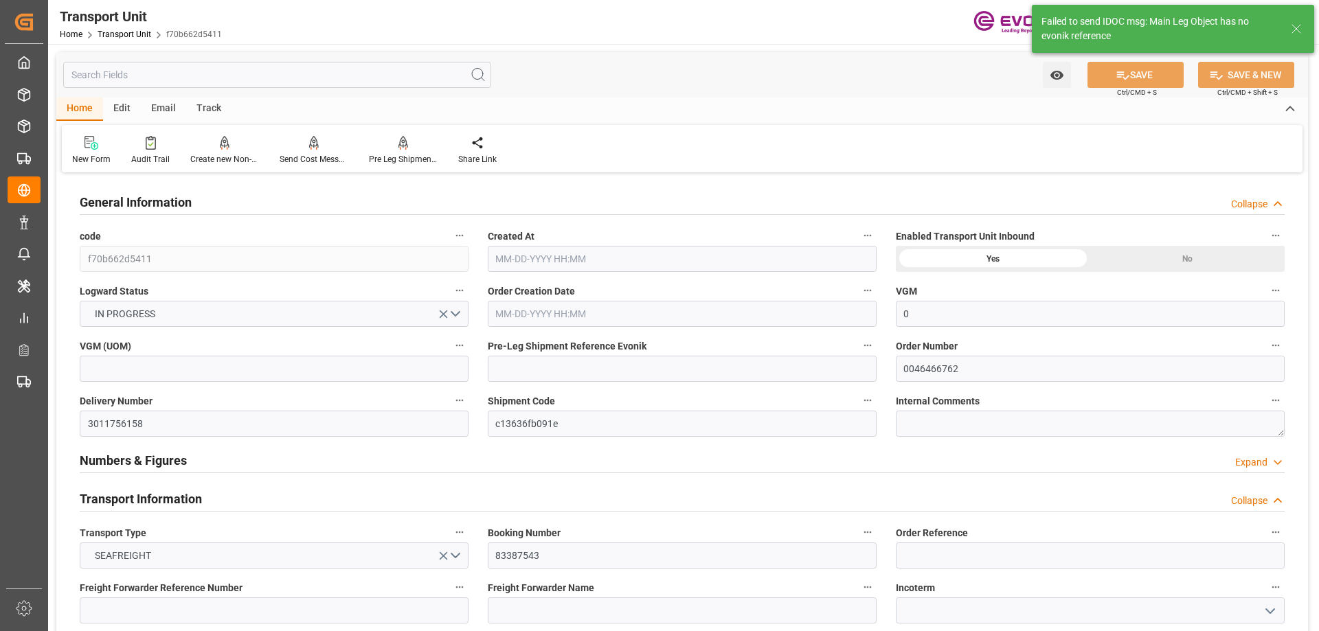
type input "858.661"
type input "[DATE] 21:33"
type input "[DATE]"
type input "[DATE] 00:00"
type input "09-10-2025 00:00"
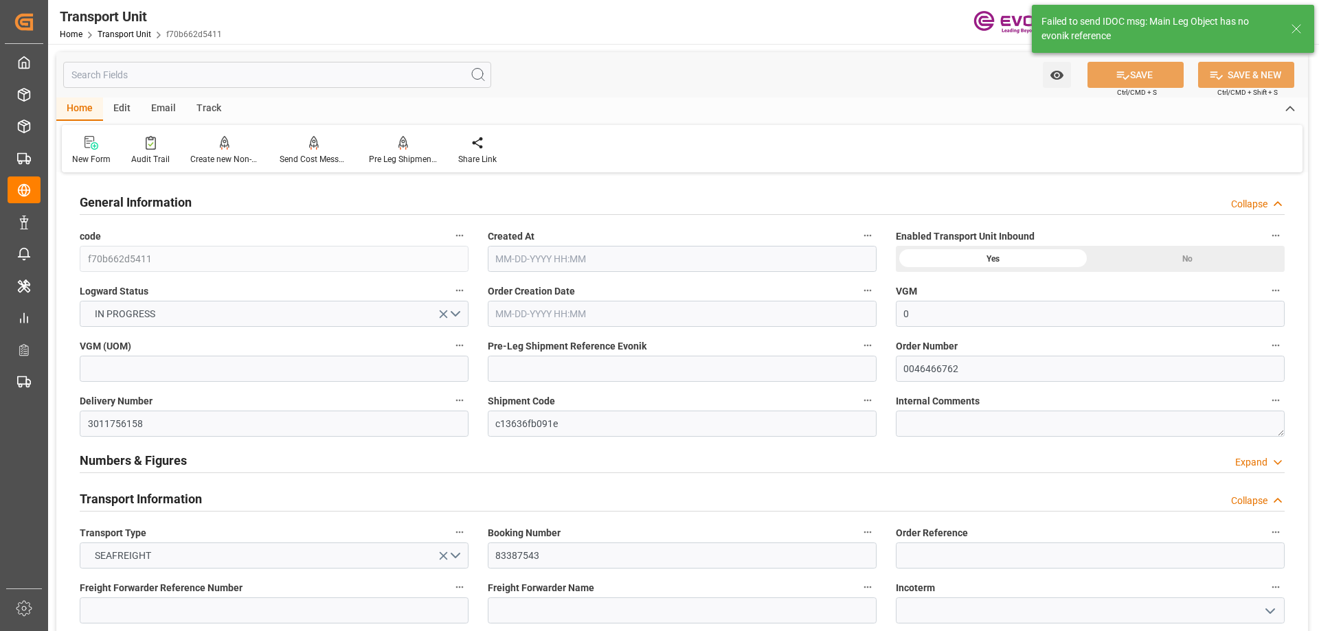
type input "[DATE] 00:00"
type input "09-23-2025 00:00"
type input "[DATE] 10:00"
click at [870, 399] on icon "button" at bounding box center [867, 400] width 11 height 11
click at [880, 426] on icon at bounding box center [876, 423] width 14 height 14
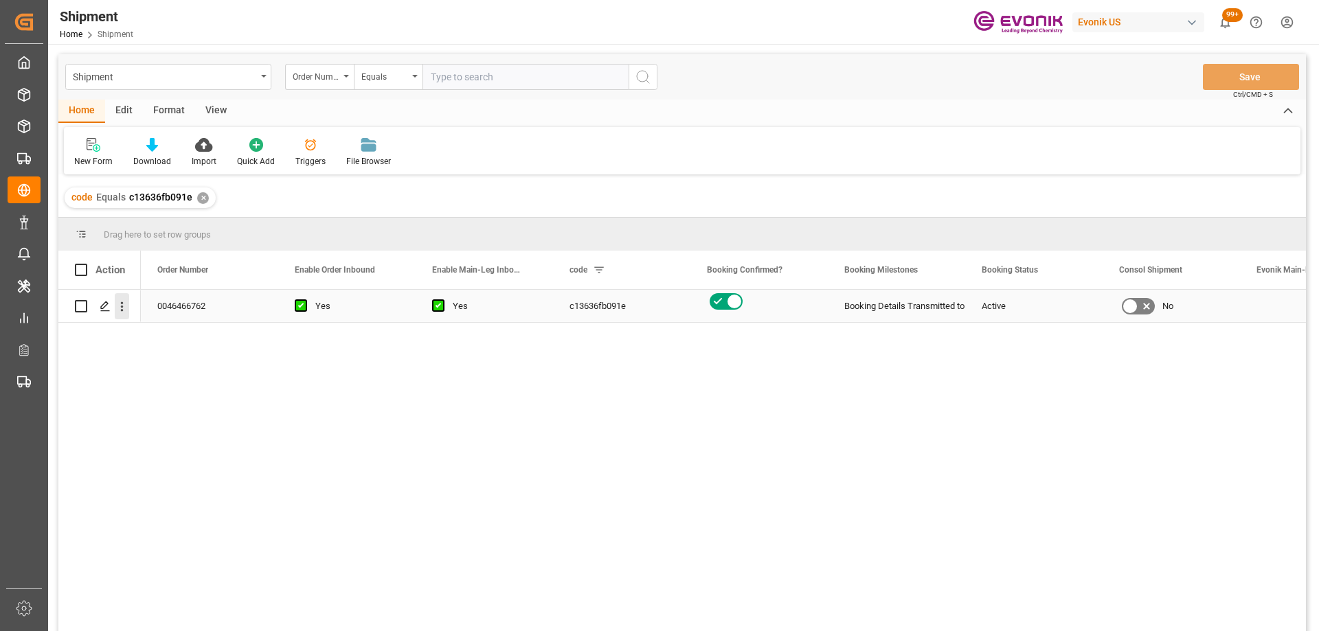
click at [116, 303] on icon "open menu" at bounding box center [122, 306] width 14 height 14
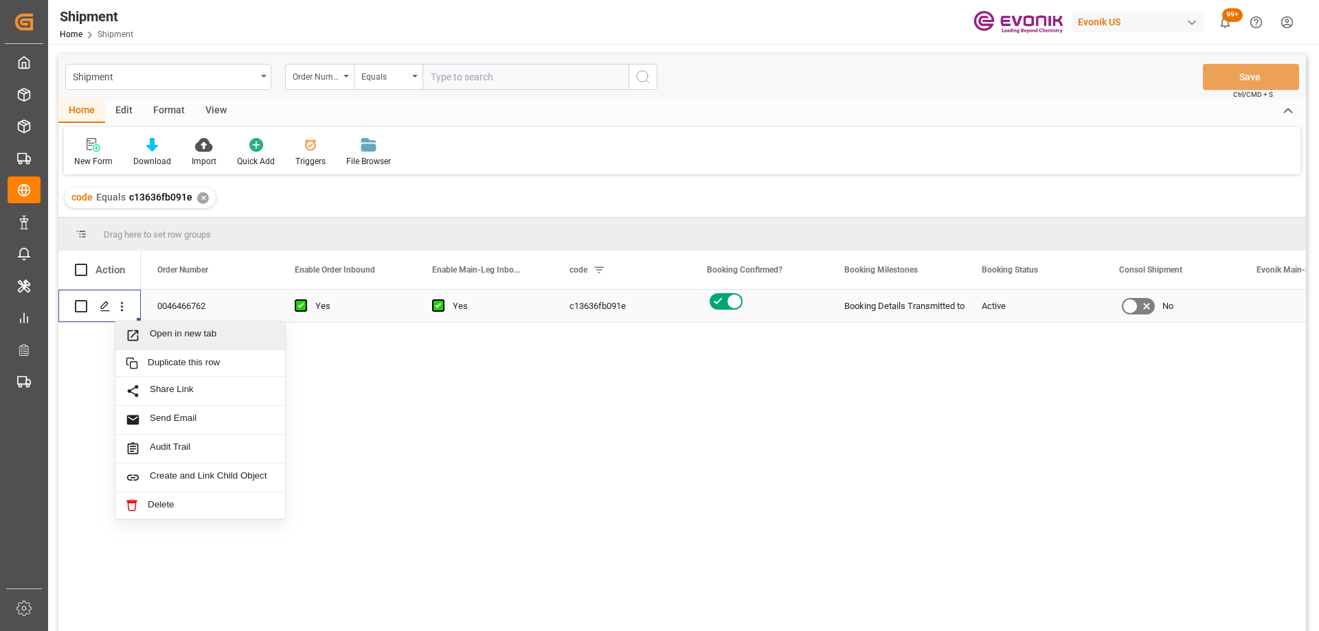
click at [144, 340] on span "Press SPACE to select this row." at bounding box center [138, 335] width 24 height 14
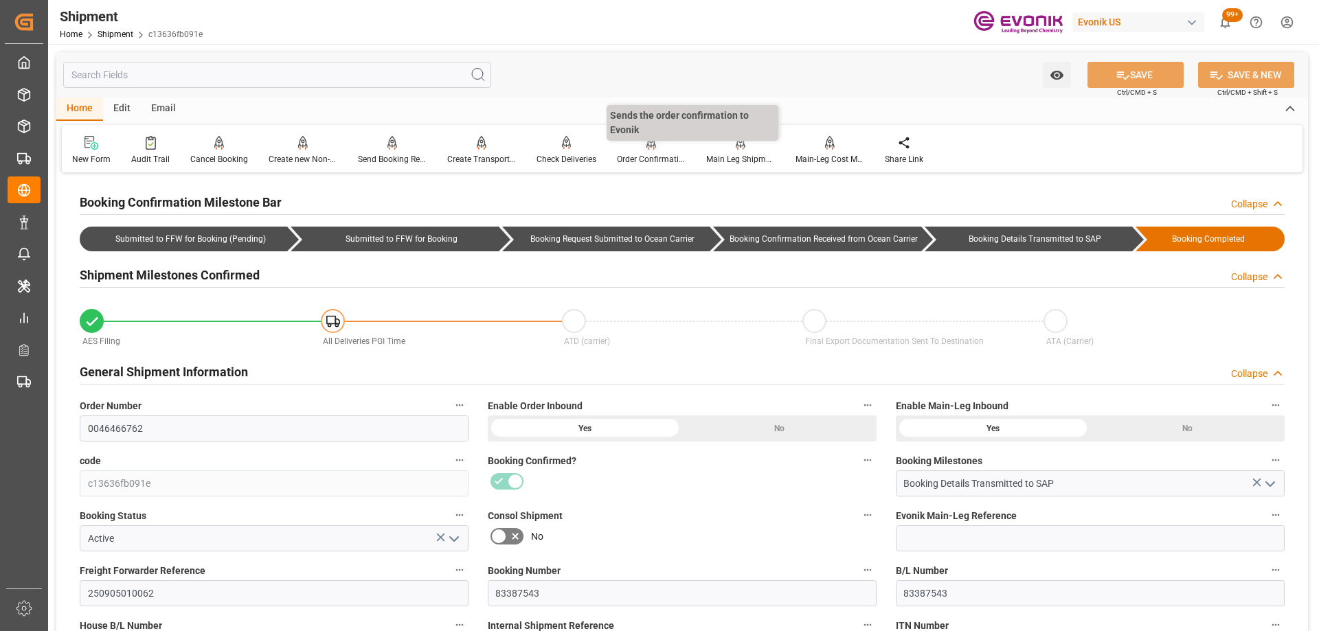
click at [647, 149] on icon at bounding box center [651, 143] width 10 height 14
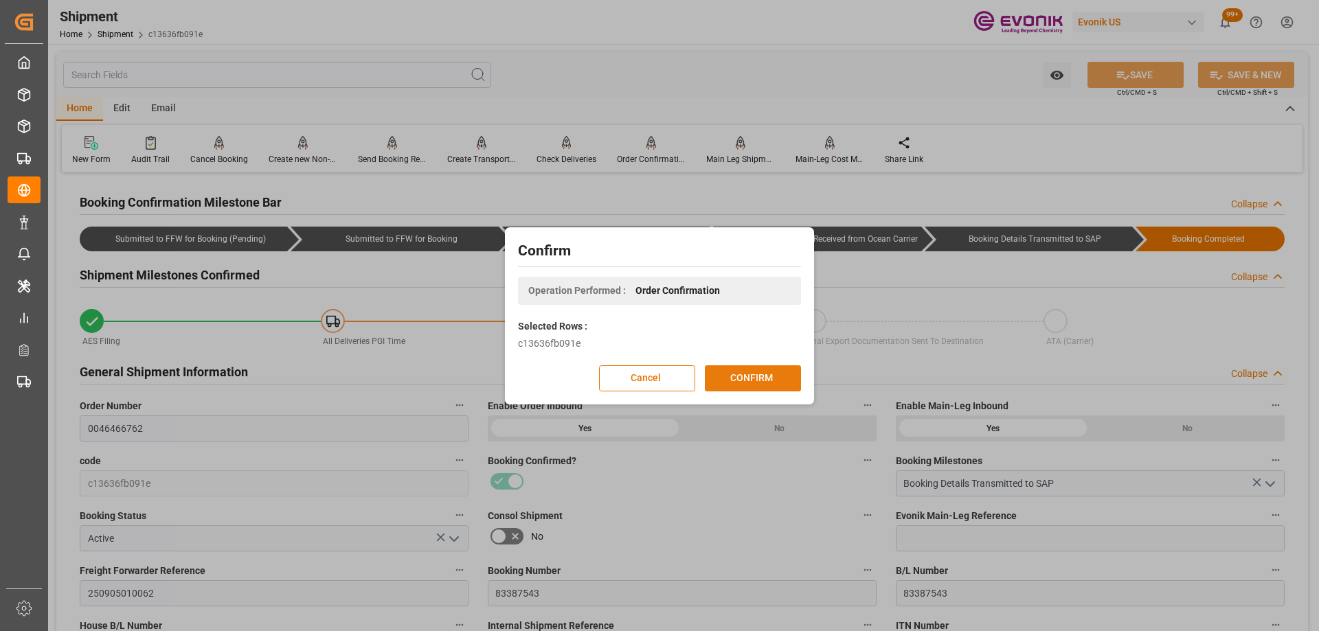
click at [746, 382] on button "CONFIRM" at bounding box center [753, 378] width 96 height 26
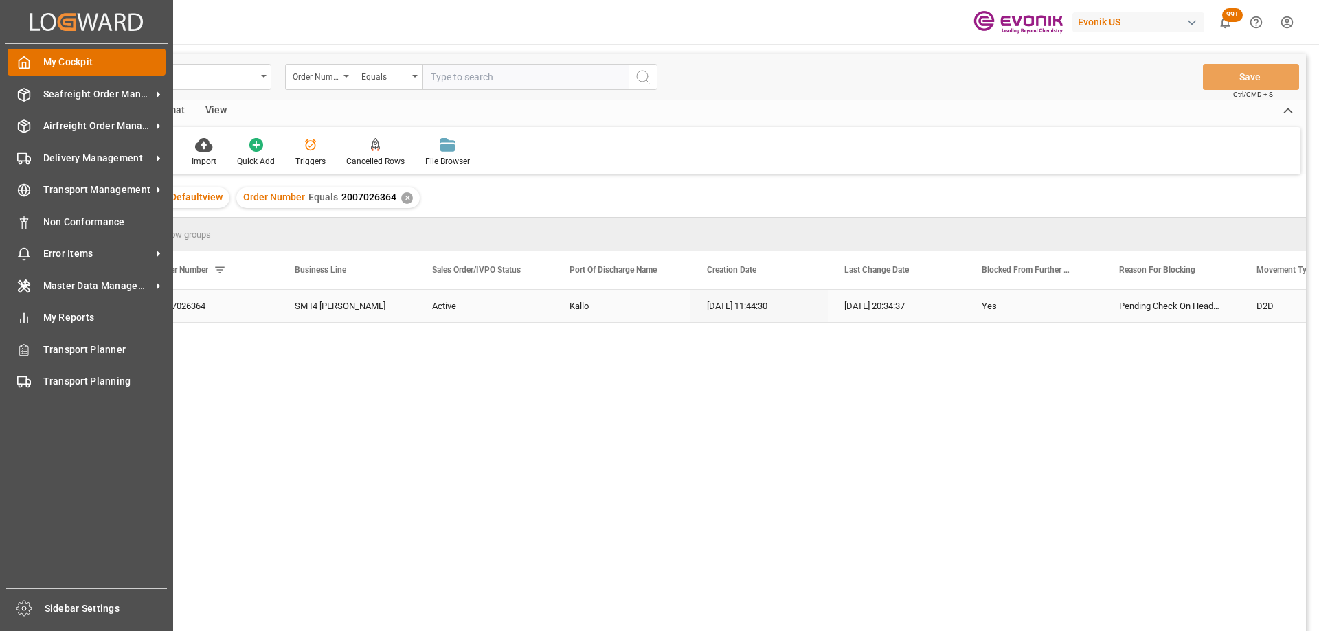
click at [43, 54] on div "My Cockpit My Cockpit" at bounding box center [87, 62] width 158 height 27
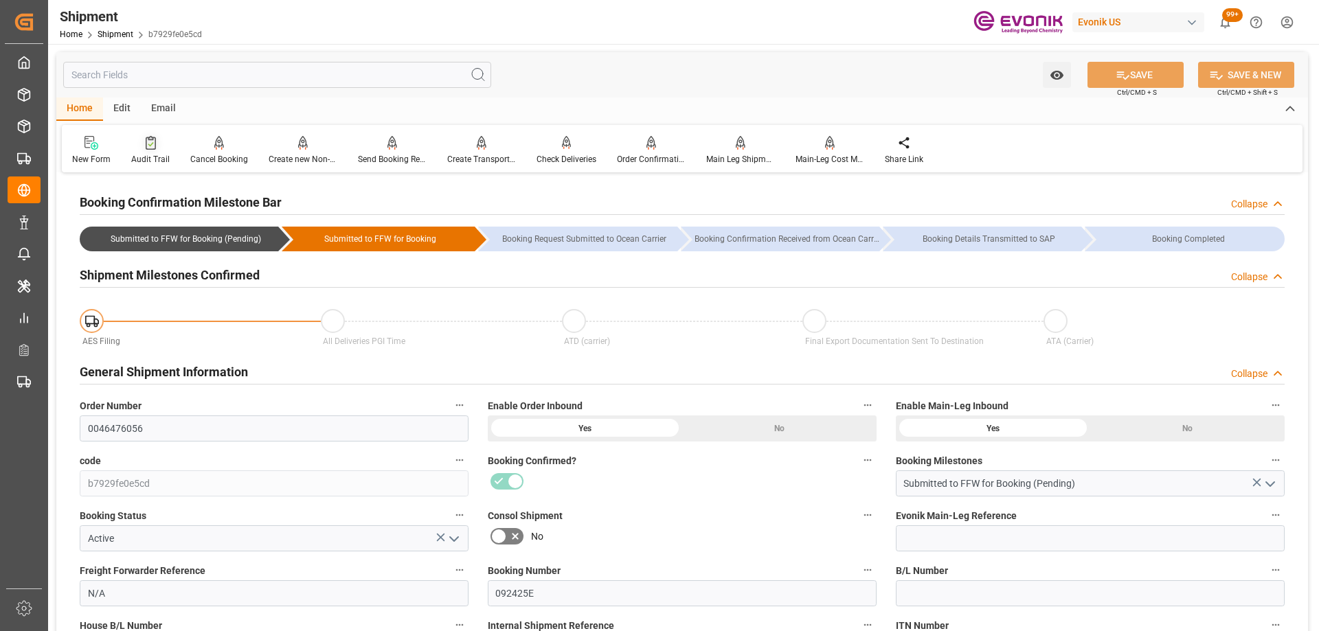
click at [152, 150] on icon at bounding box center [151, 143] width 10 height 14
